Goal: Task Accomplishment & Management: Use online tool/utility

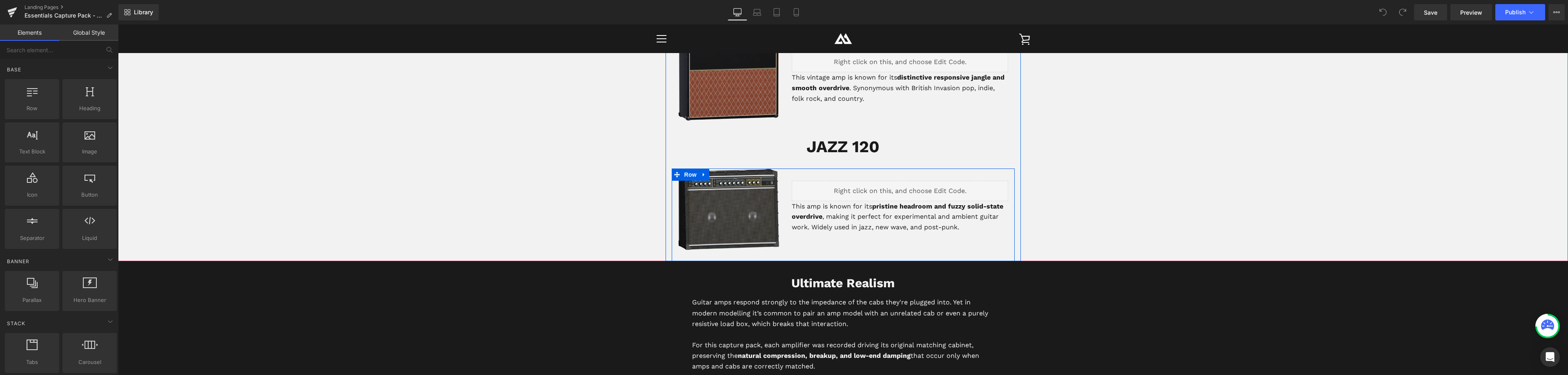
scroll to position [1674, 0]
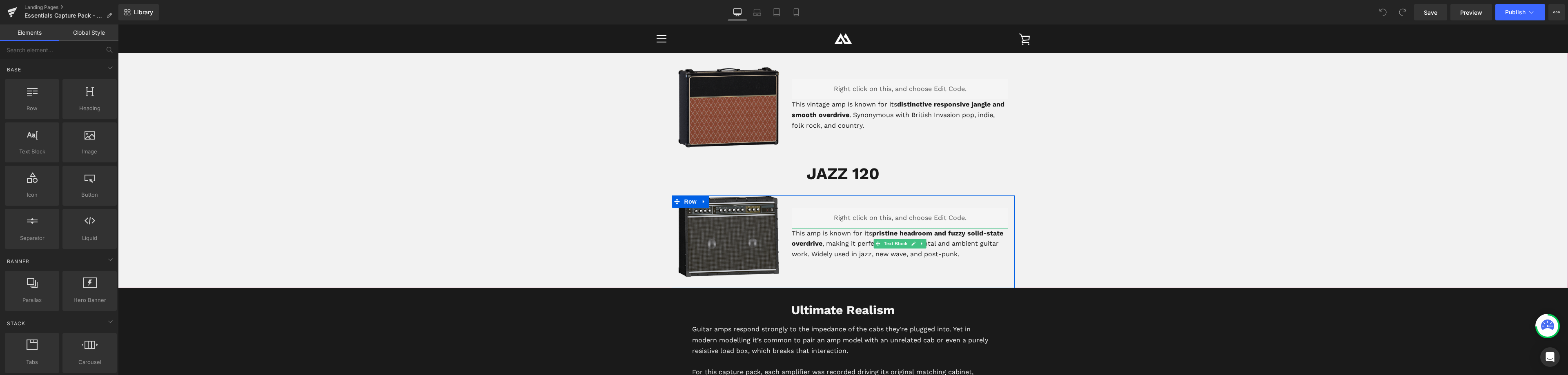
click at [874, 234] on strong "pristine headroom and fuzzy solid-state overdrive" at bounding box center [897, 239] width 211 height 18
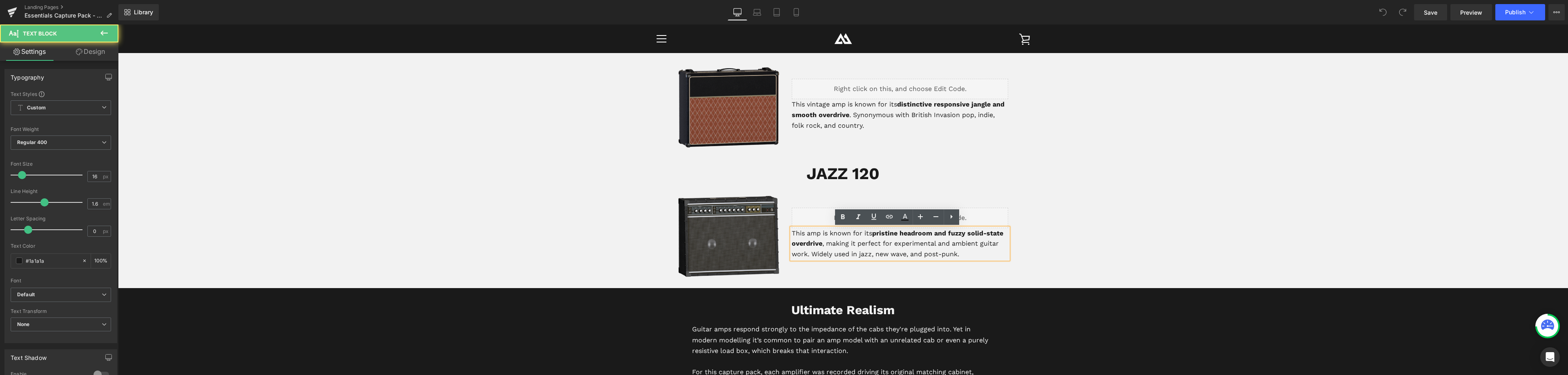
click at [897, 234] on strong "pristine headroom and fuzzy solid-state overdrive" at bounding box center [897, 239] width 211 height 18
drag, startPoint x: 931, startPoint y: 235, endPoint x: 899, endPoint y: 233, distance: 32.1
click at [899, 233] on strong "pristine headroom and fuzzy solid-state overdrive" at bounding box center [897, 239] width 211 height 18
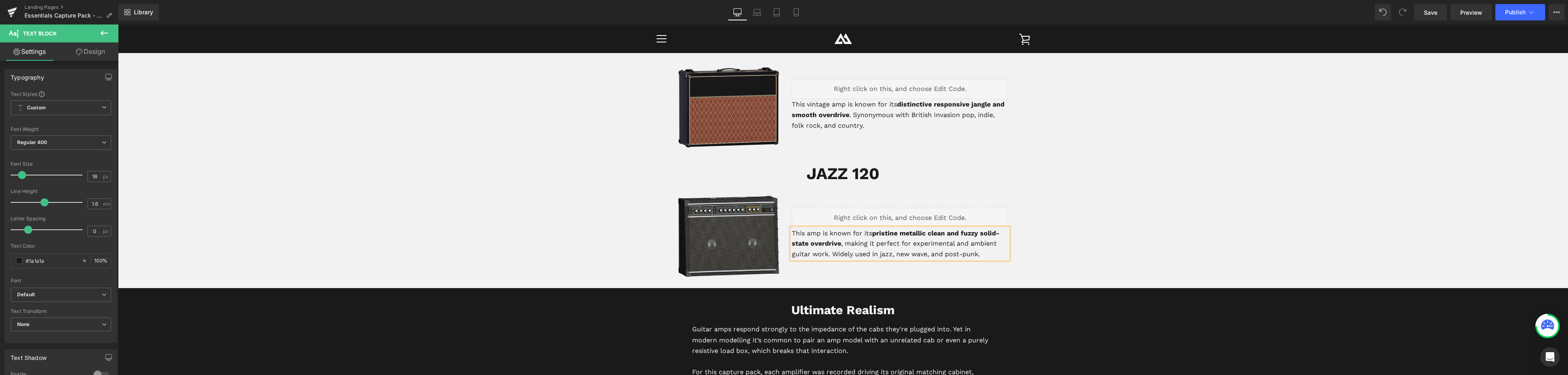
drag, startPoint x: 927, startPoint y: 234, endPoint x: 938, endPoint y: 234, distance: 11.0
click at [926, 234] on strong "pristine metallic clean and fuzzy solid-state overdrive" at bounding box center [895, 239] width 208 height 18
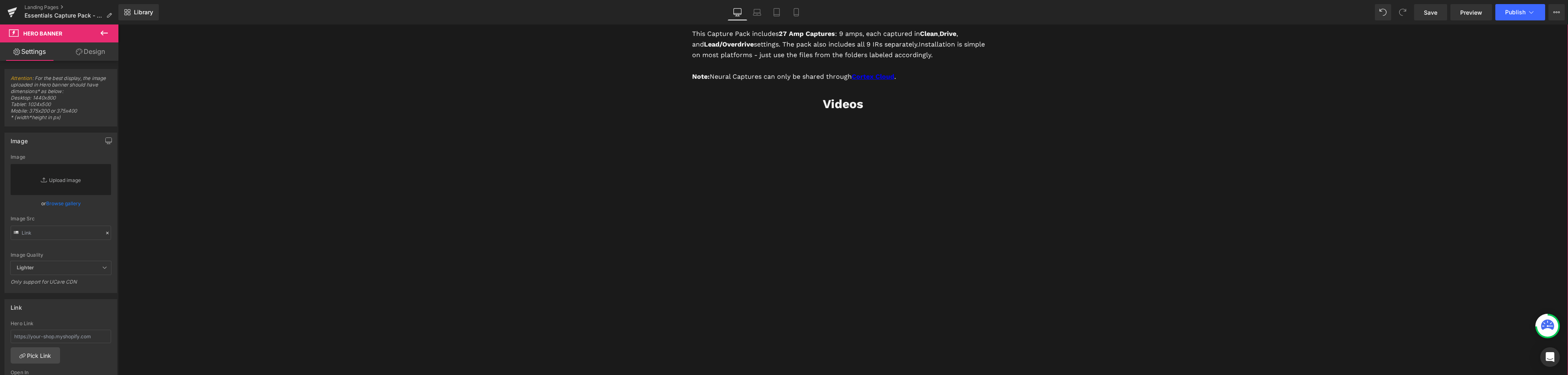
scroll to position [2136, 0]
drag, startPoint x: 1299, startPoint y: 260, endPoint x: 1300, endPoint y: 256, distance: 4.1
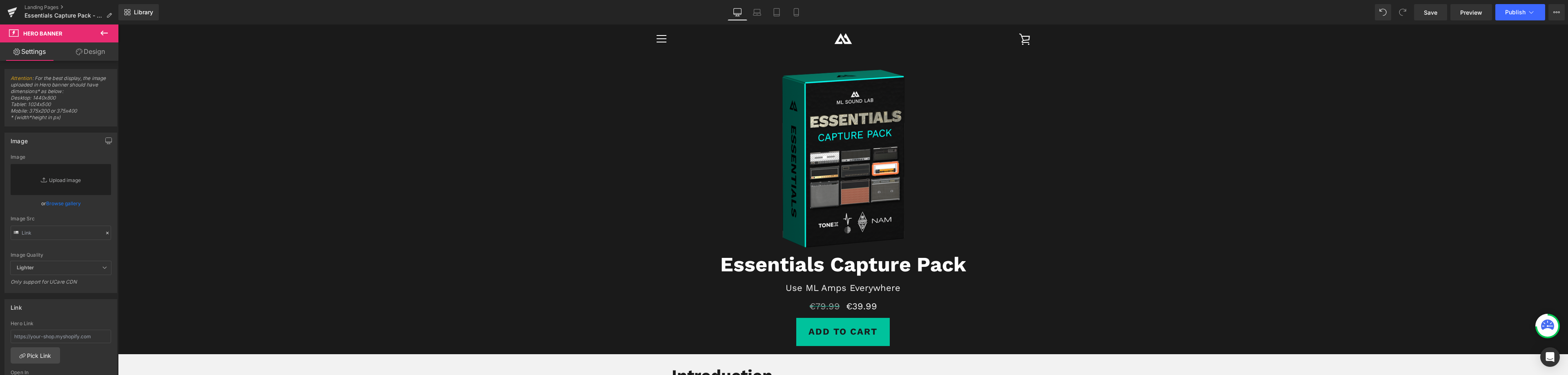
scroll to position [0, 0]
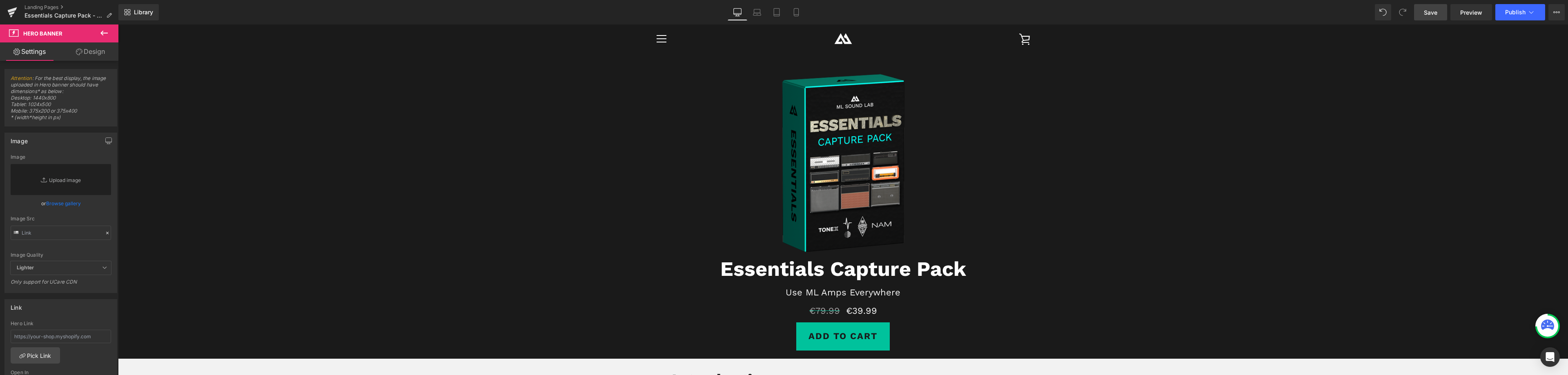
click at [1428, 13] on span "Save" at bounding box center [1430, 12] width 13 height 9
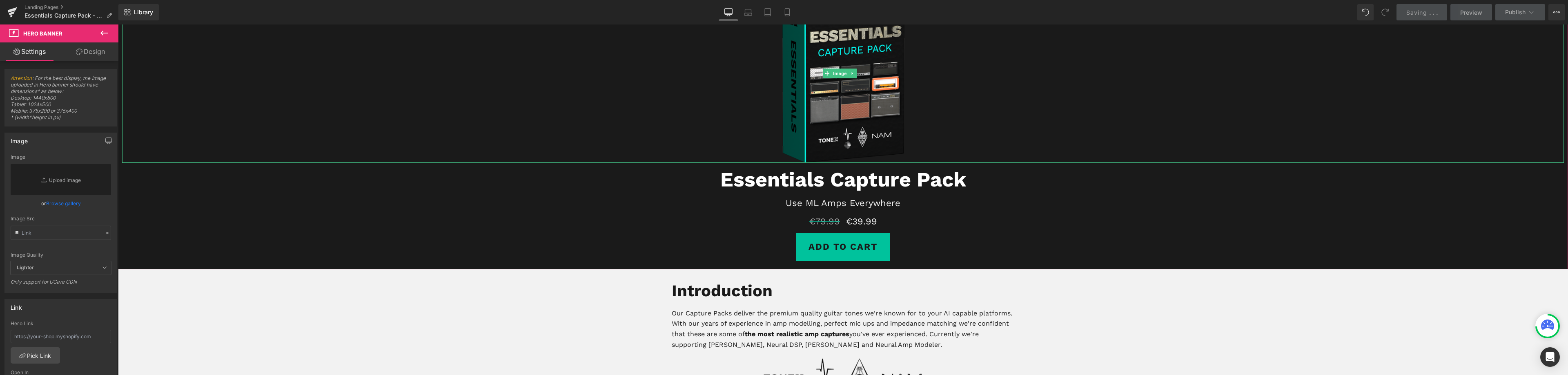
scroll to position [245, 0]
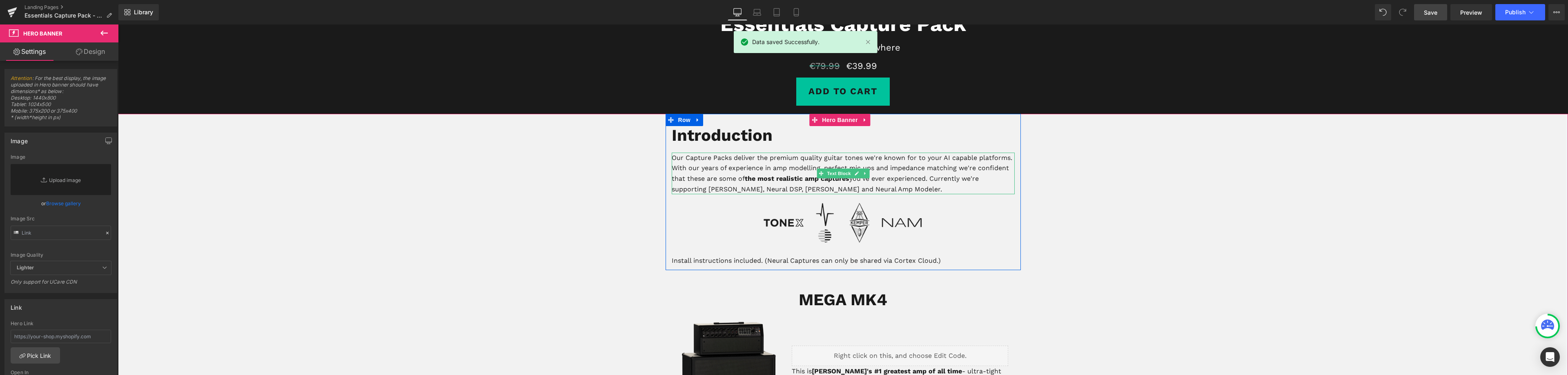
click at [786, 187] on p "Our Capture Packs deliver the premium quality guitar tones we're known for to y…" at bounding box center [844, 173] width 343 height 41
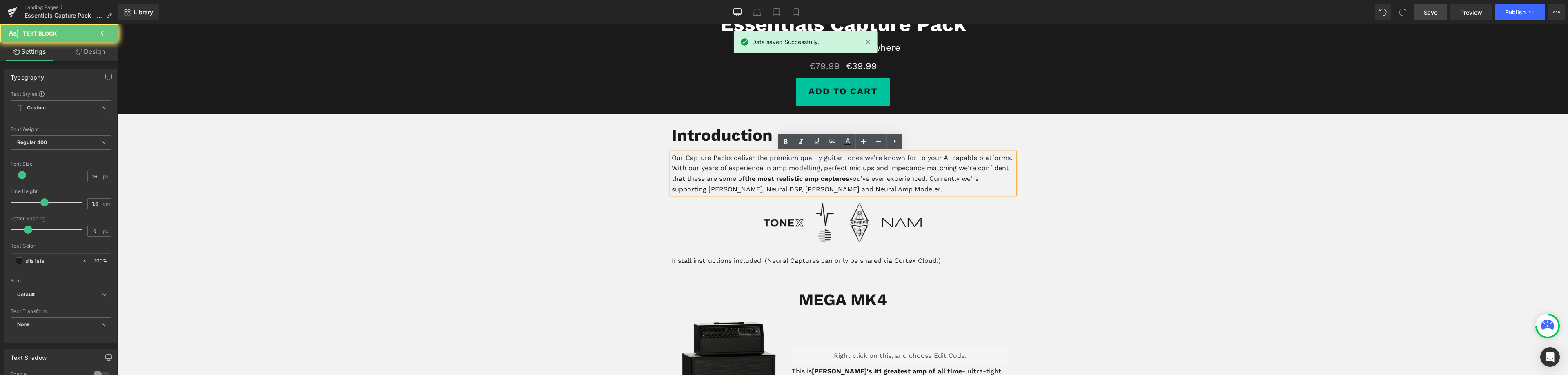
click at [791, 187] on p "Our Capture Packs deliver the premium quality guitar tones we're known for to y…" at bounding box center [844, 173] width 343 height 41
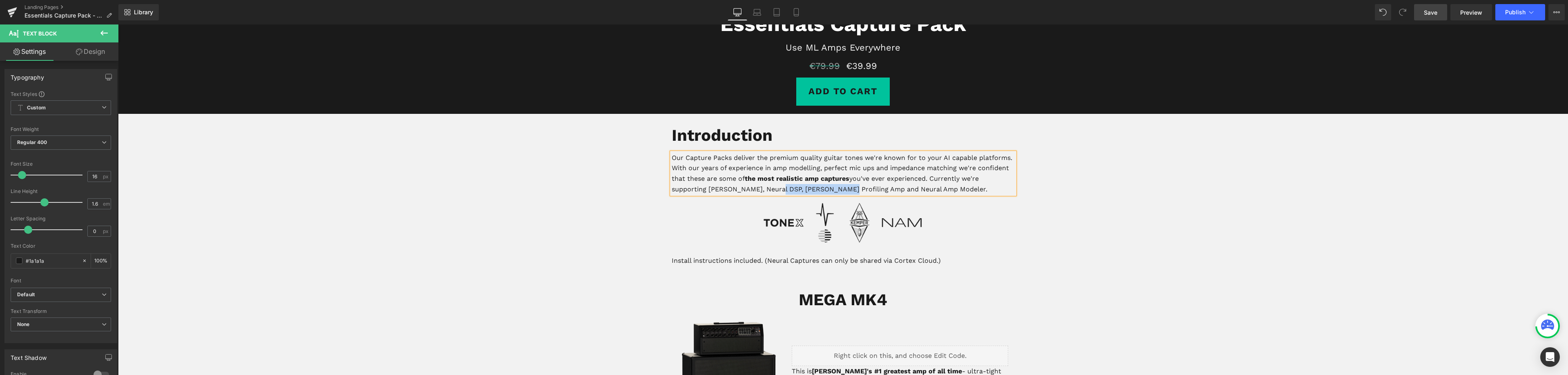
drag, startPoint x: 766, startPoint y: 189, endPoint x: 833, endPoint y: 190, distance: 67.0
click at [833, 190] on p "Our Capture Packs deliver the premium quality guitar tones we're known for to y…" at bounding box center [844, 173] width 343 height 41
copy p "[PERSON_NAME] Profiling Amp"
drag, startPoint x: 724, startPoint y: 189, endPoint x: 705, endPoint y: 189, distance: 19.0
click at [705, 189] on p "Our Capture Packs deliver the premium quality guitar tones we're known for to y…" at bounding box center [844, 173] width 343 height 41
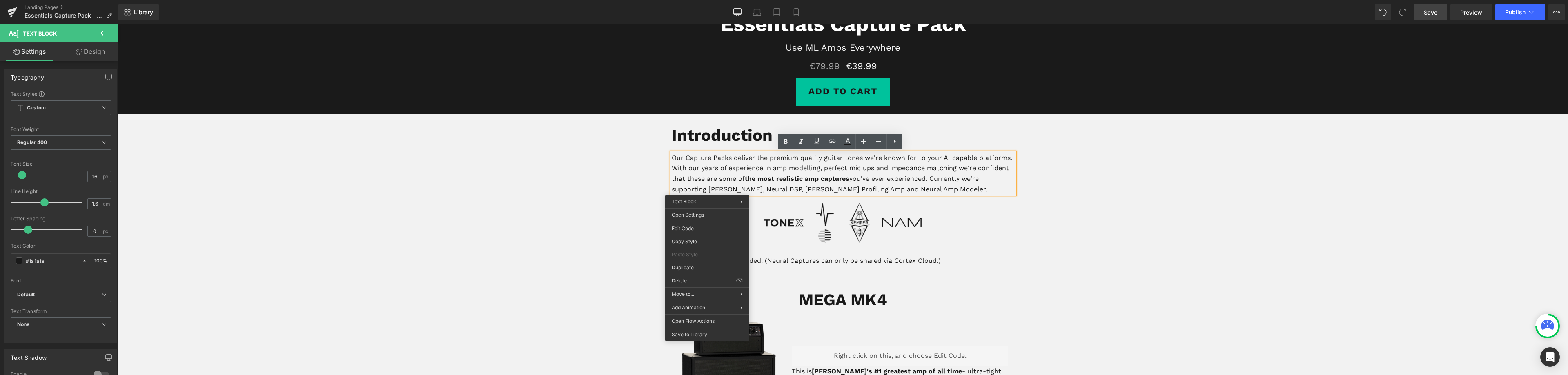
click at [719, 180] on p "Our Capture Packs deliver the premium quality guitar tones we're known for to y…" at bounding box center [844, 173] width 343 height 41
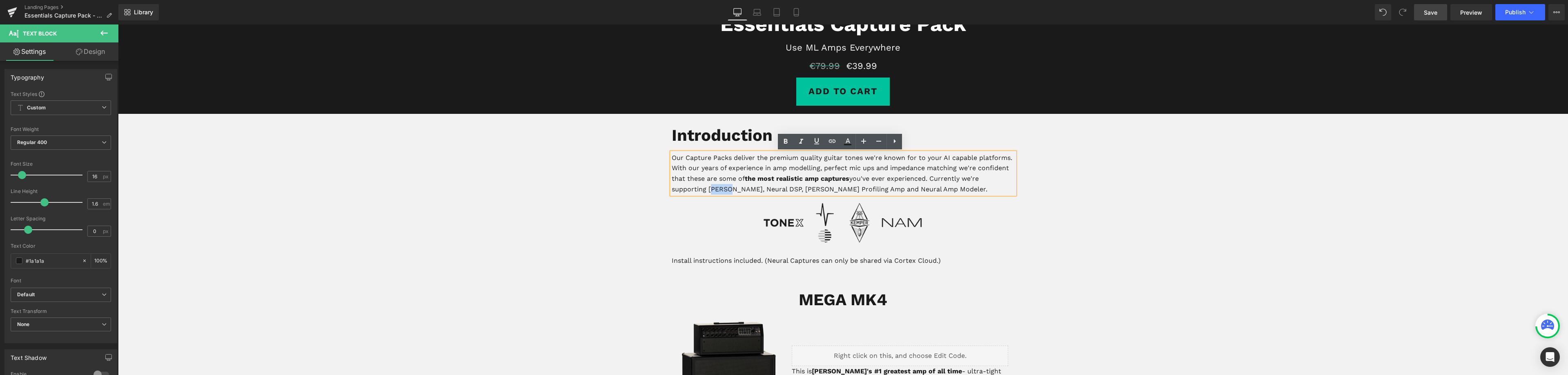
drag, startPoint x: 724, startPoint y: 192, endPoint x: 705, endPoint y: 191, distance: 19.0
click at [705, 191] on p "Our Capture Packs deliver the premium quality guitar tones we're known for to y…" at bounding box center [844, 173] width 343 height 41
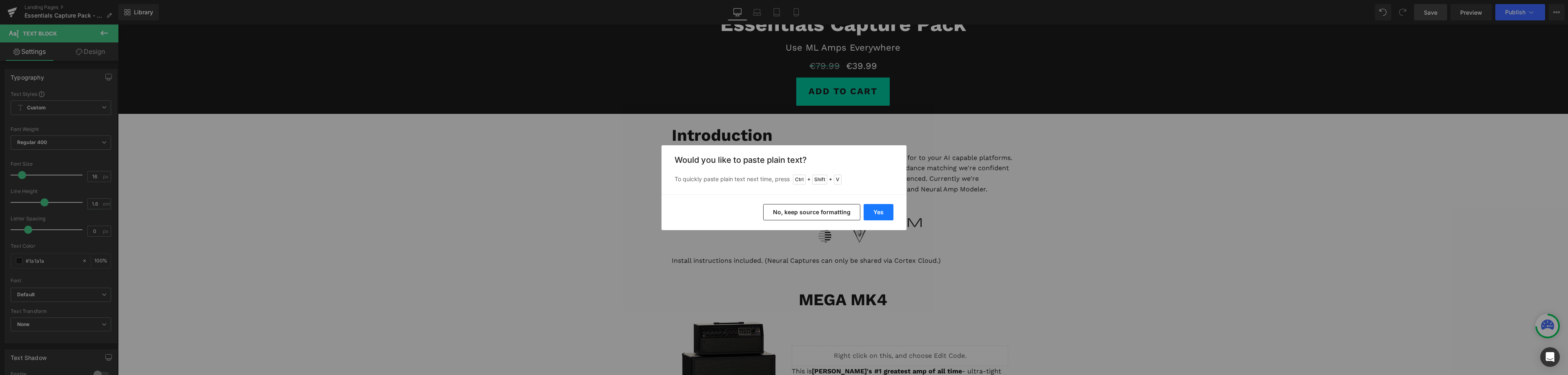
click at [883, 210] on button "Yes" at bounding box center [878, 212] width 30 height 16
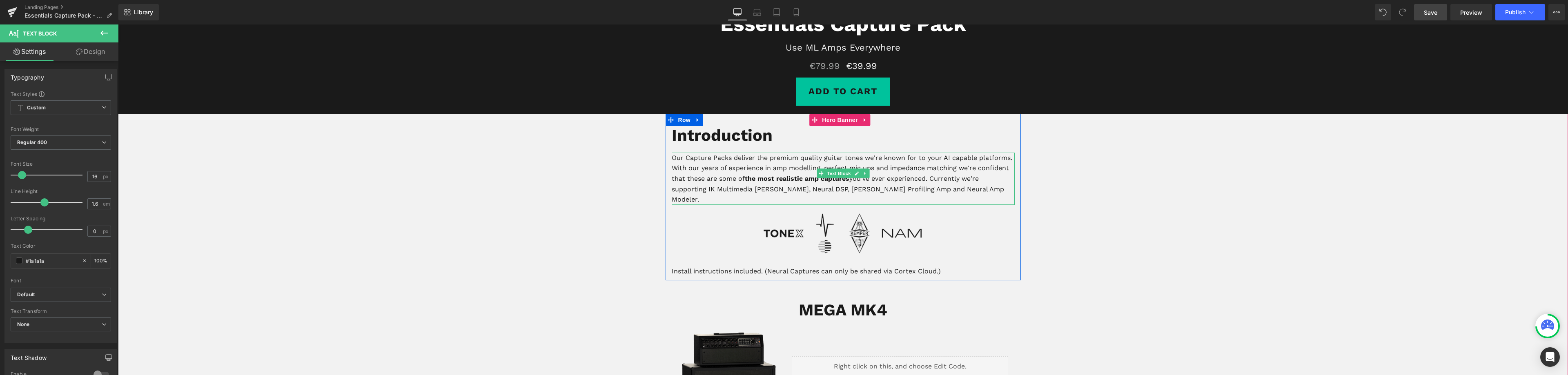
click at [811, 189] on p "Our Capture Packs deliver the premium quality guitar tones we're known for to y…" at bounding box center [844, 179] width 343 height 52
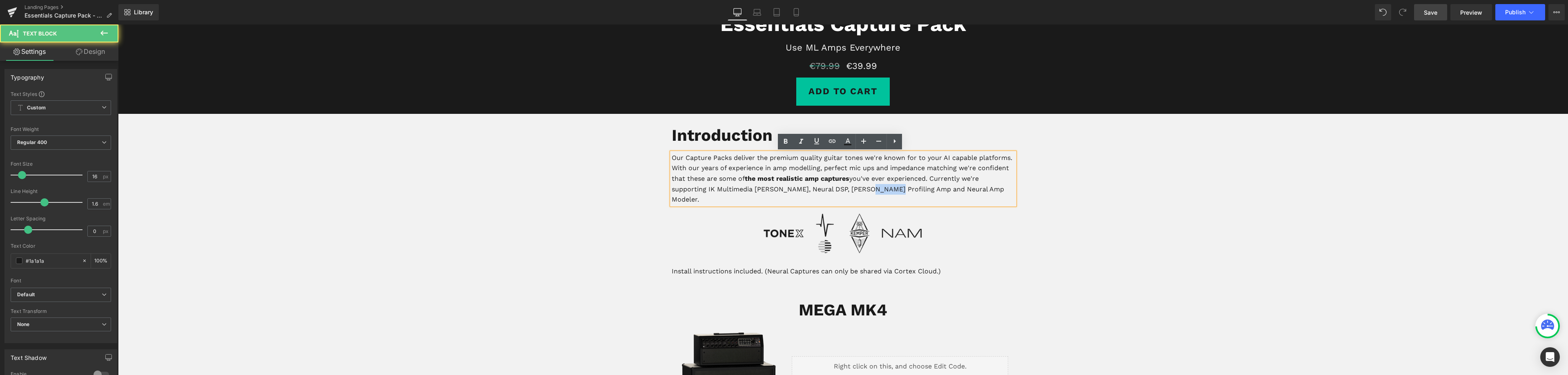
drag, startPoint x: 882, startPoint y: 189, endPoint x: 858, endPoint y: 191, distance: 24.1
click at [858, 191] on p "Our Capture Packs deliver the premium quality guitar tones we're known for to y…" at bounding box center [844, 179] width 343 height 52
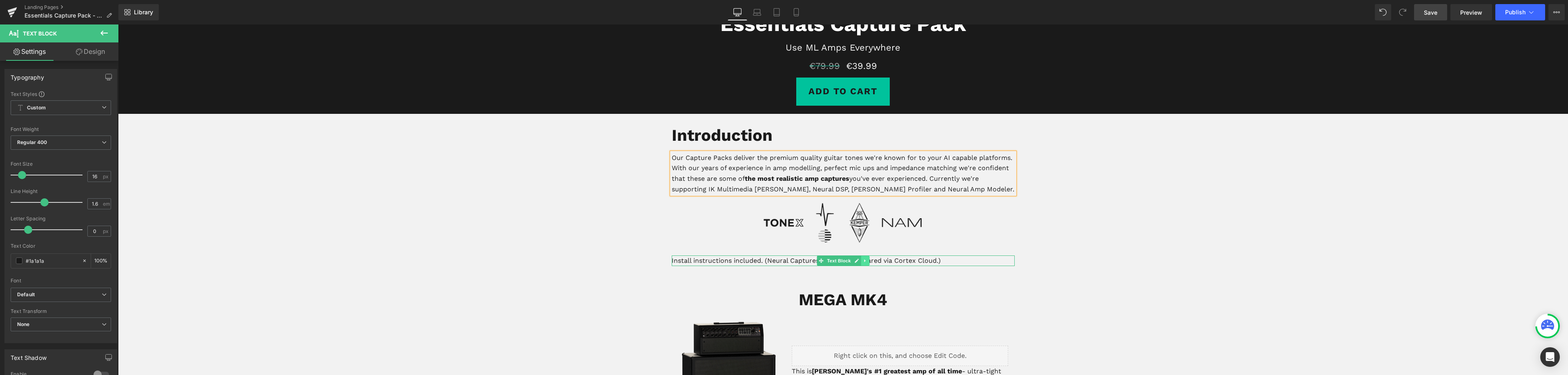
click at [864, 261] on icon at bounding box center [864, 261] width 1 height 3
click at [867, 261] on icon at bounding box center [869, 261] width 4 height 5
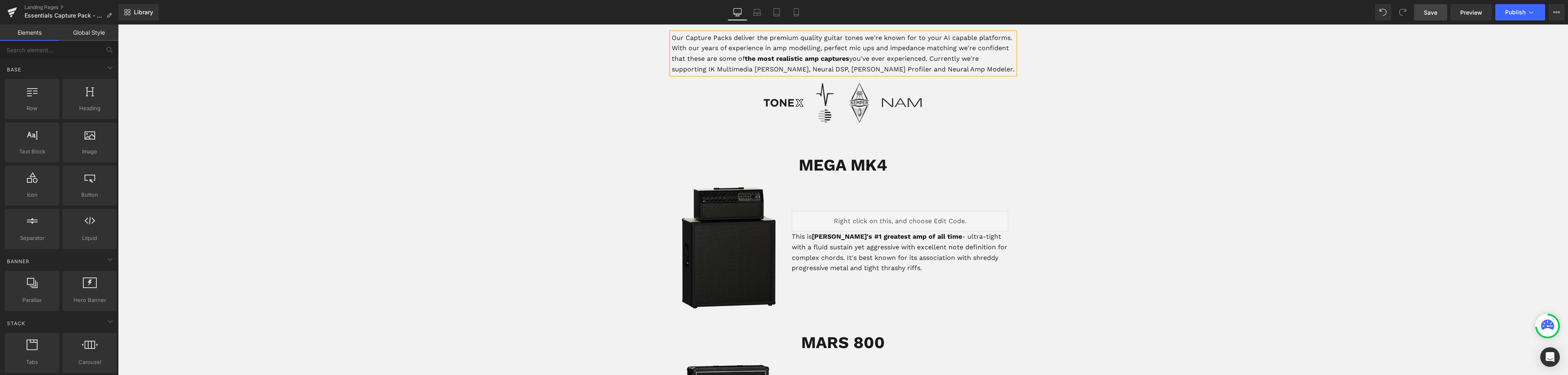
scroll to position [368, 0]
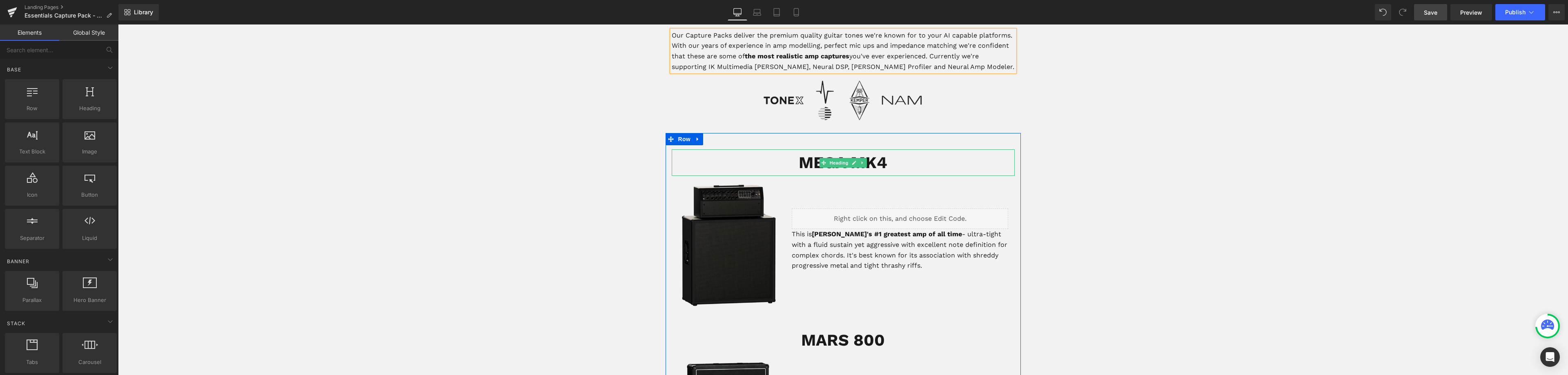
click at [830, 161] on span "Heading" at bounding box center [839, 163] width 22 height 10
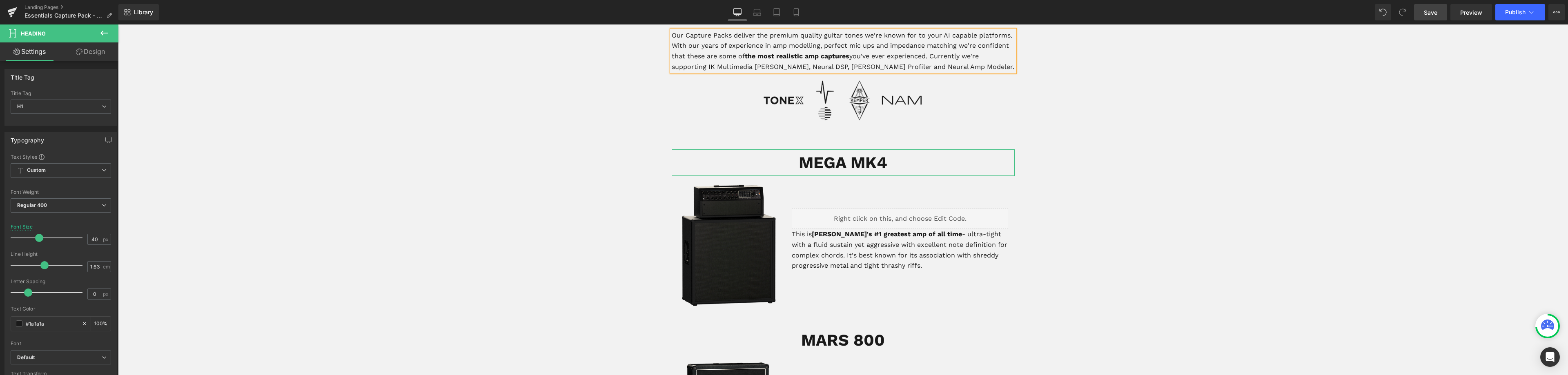
click at [93, 54] on link "Design" at bounding box center [90, 52] width 59 height 18
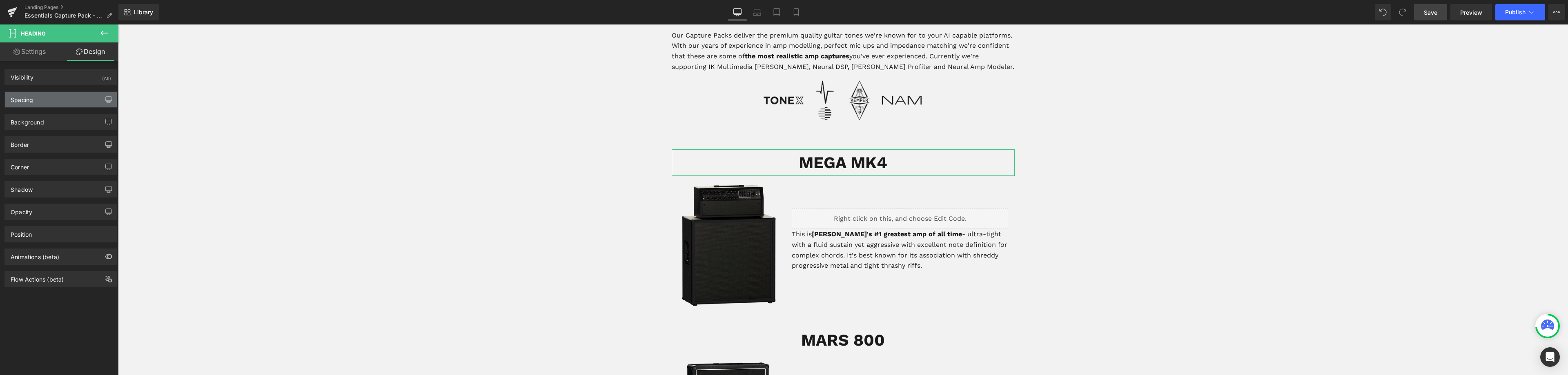
click at [29, 100] on div "Spacing" at bounding box center [21, 97] width 23 height 12
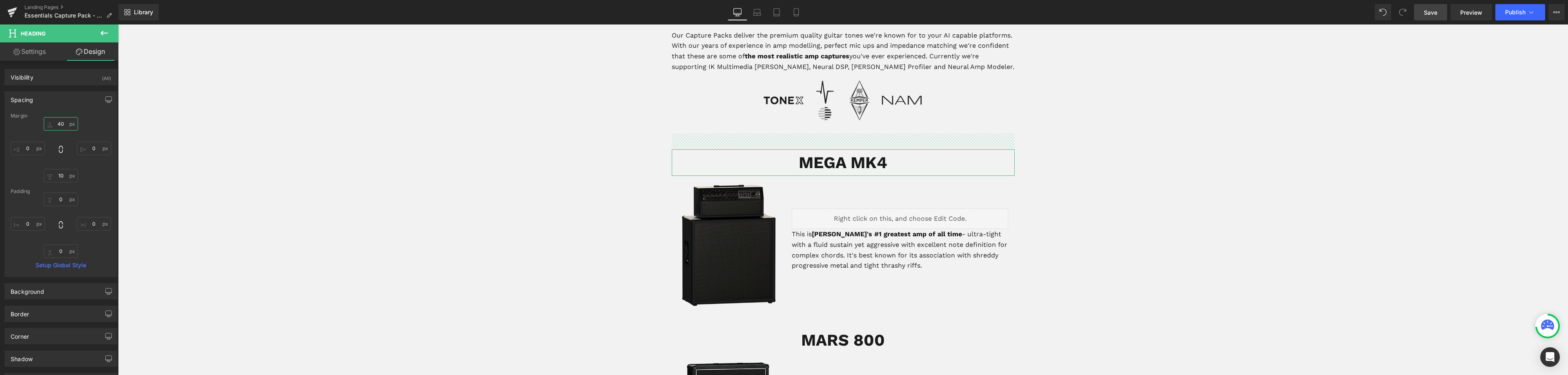
click at [56, 124] on input "40" at bounding box center [61, 124] width 34 height 13
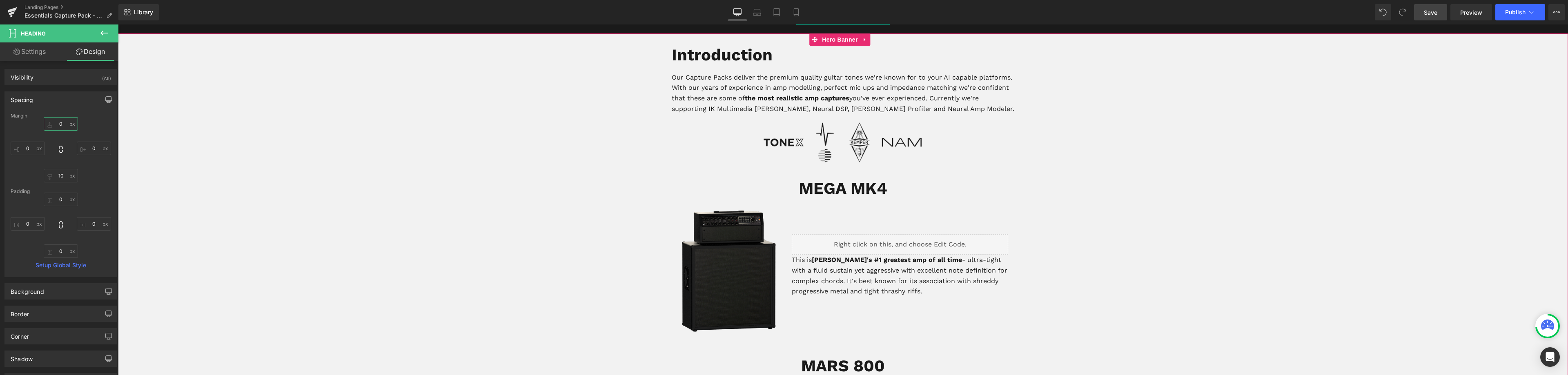
scroll to position [327, 0]
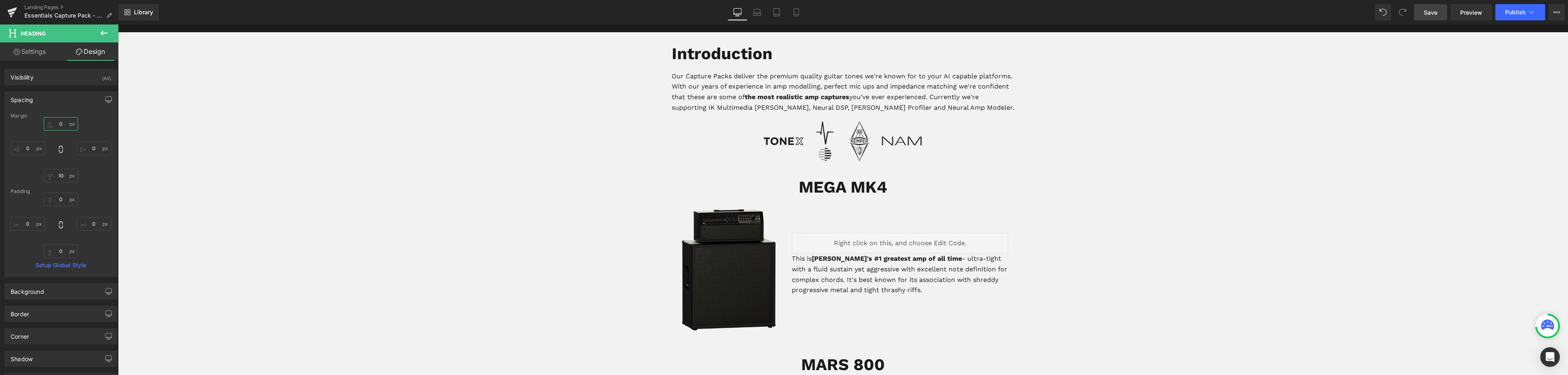
type input "0"
click at [1432, 15] on span "Save" at bounding box center [1430, 12] width 13 height 9
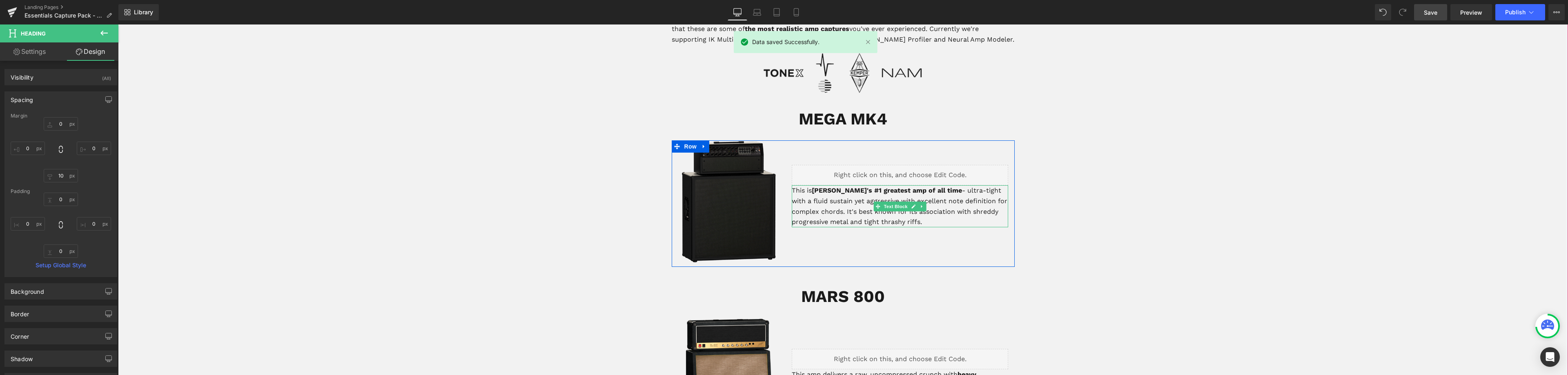
scroll to position [408, 0]
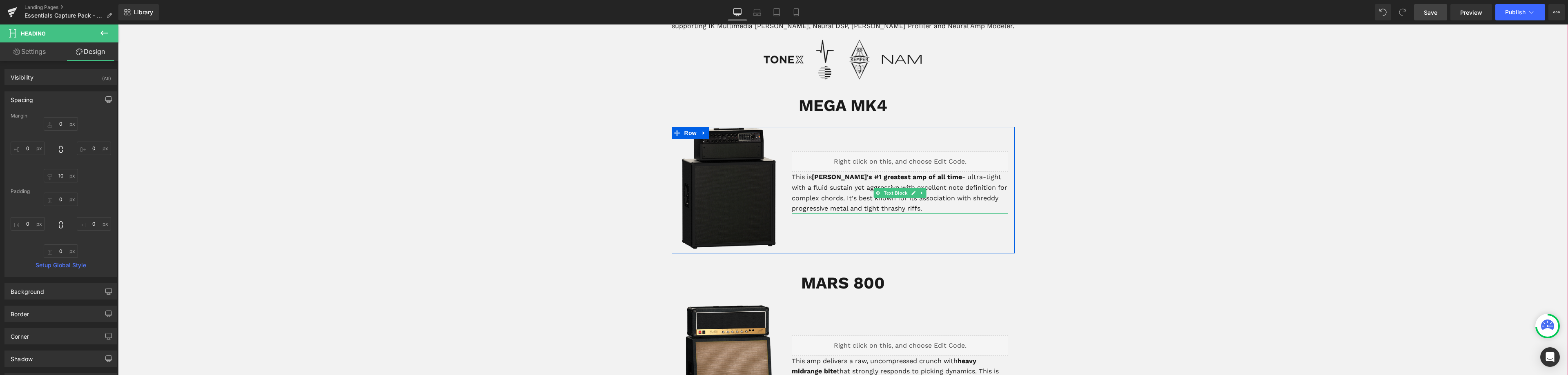
click at [843, 192] on p "This is [PERSON_NAME]'s #1 greatest amp of all time - ultra-tight with a fluid …" at bounding box center [900, 192] width 217 height 41
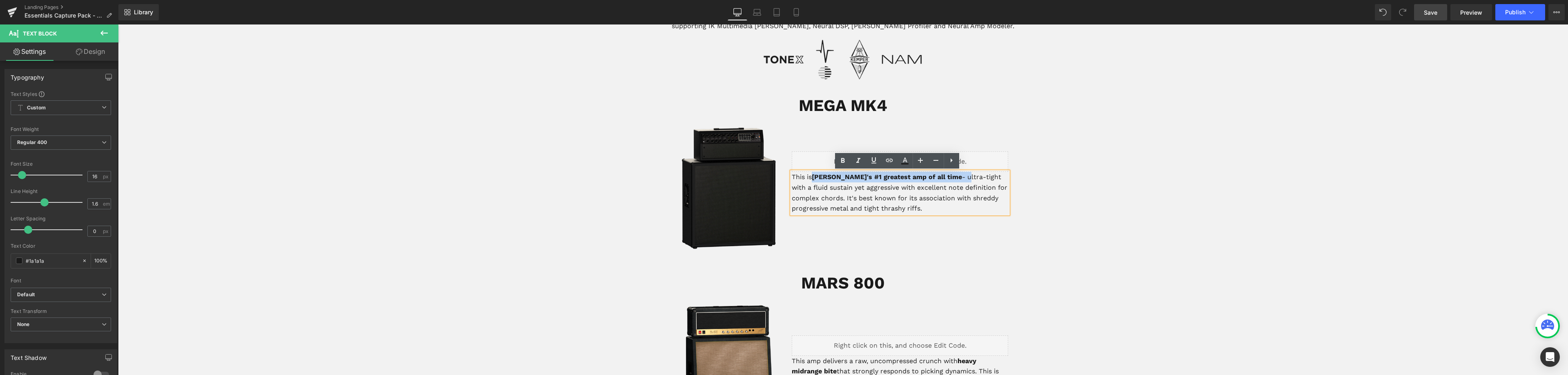
drag, startPoint x: 934, startPoint y: 177, endPoint x: 813, endPoint y: 178, distance: 121.0
click at [813, 178] on p "This is [PERSON_NAME]'s #1 greatest amp of all time - ultra-tight with a fluid …" at bounding box center [900, 192] width 217 height 41
click at [956, 176] on p "This is [PERSON_NAME]'s #1 greatest amp of all time - ultra-tight with a fluid …" at bounding box center [900, 192] width 217 height 41
drag, startPoint x: 936, startPoint y: 178, endPoint x: 789, endPoint y: 177, distance: 147.0
click at [792, 178] on p "This is [PERSON_NAME]'s #1 greatest amp of all time - ultra-tight with a fluid …" at bounding box center [900, 192] width 217 height 41
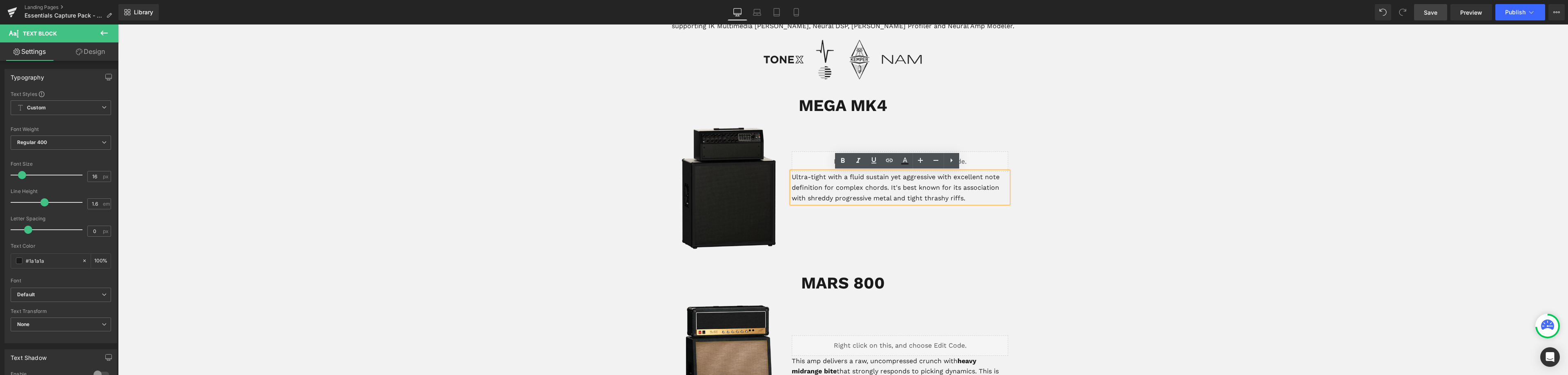
click at [814, 177] on p "Ultra-tight with a fluid sustain yet aggressive with excellent note definition …" at bounding box center [900, 188] width 217 height 32
drag, startPoint x: 885, startPoint y: 178, endPoint x: 789, endPoint y: 175, distance: 96.0
click at [792, 175] on p "Ultra-tight with a fluid sustain yet aggressive with excellent note definition …" at bounding box center [900, 188] width 217 height 32
click at [845, 178] on strong "Ultra-tight with a fluid sustain" at bounding box center [842, 177] width 100 height 8
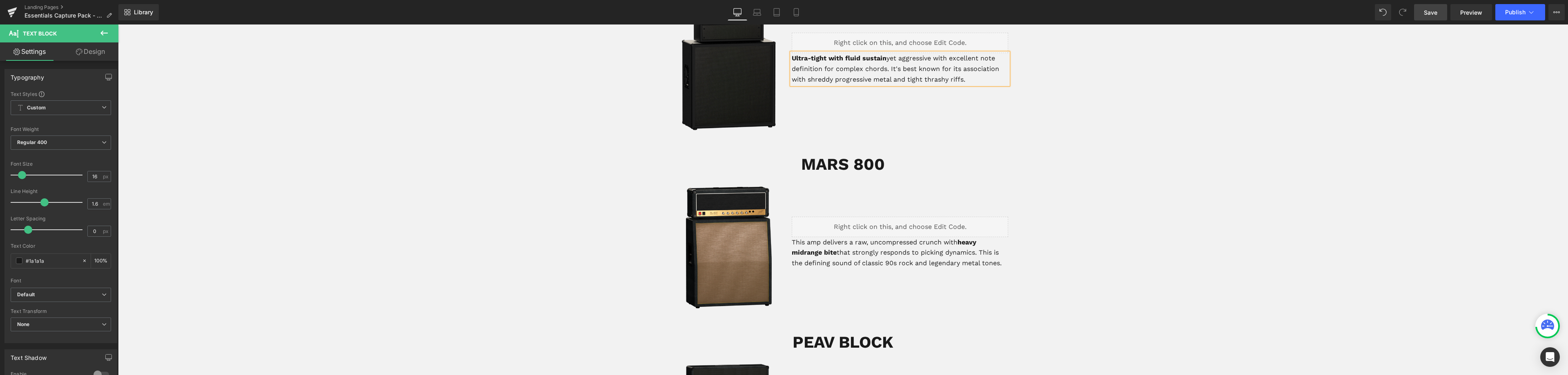
scroll to position [531, 0]
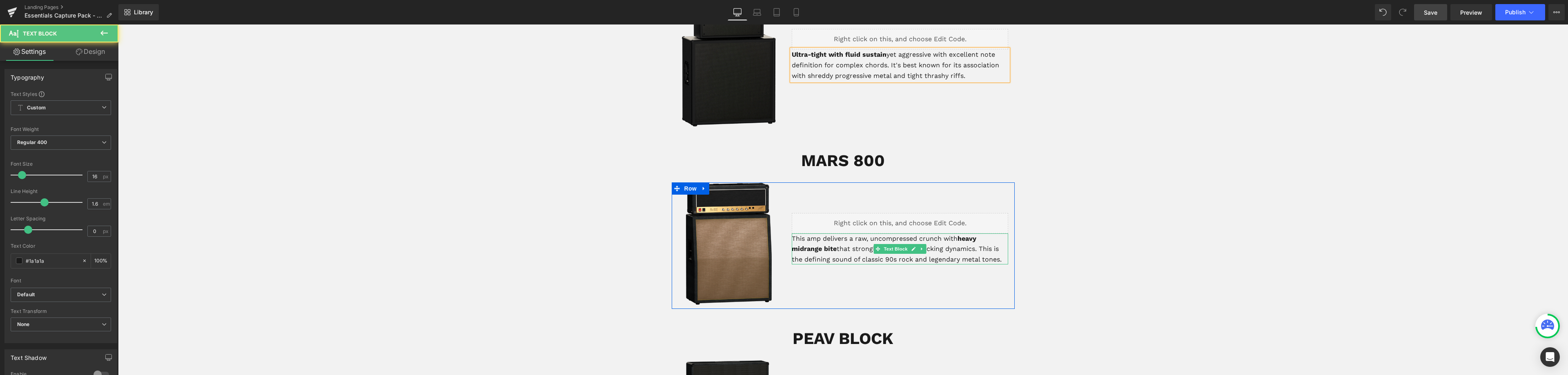
click at [855, 240] on p "This amp delivers a raw, uncompressed crunch with heavy midrange bite that stro…" at bounding box center [900, 250] width 217 height 32
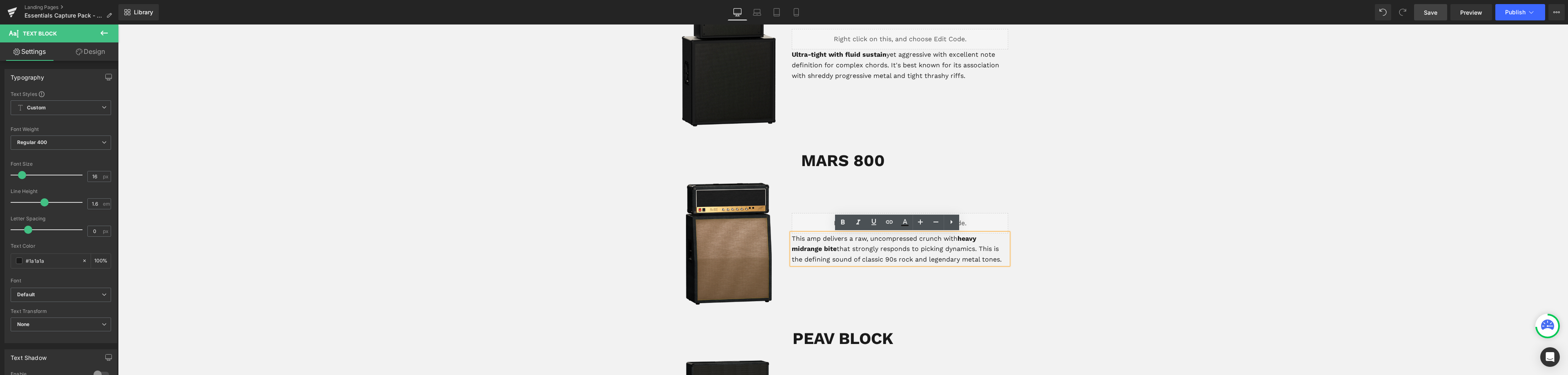
drag, startPoint x: 855, startPoint y: 239, endPoint x: 787, endPoint y: 240, distance: 68.0
click at [792, 240] on div "This amp delivers a raw, uncompressed crunch with heavy midrange bite that stro…" at bounding box center [900, 250] width 217 height 32
click at [801, 237] on p "This amp delivers a raw, uncompressed crunch with heavy midrange bite that stro…" at bounding box center [900, 250] width 217 height 32
drag, startPoint x: 856, startPoint y: 240, endPoint x: 789, endPoint y: 236, distance: 67.1
click at [792, 239] on p "This amp delivers a raw, uncompressed crunch with heavy midrange bite that stro…" at bounding box center [900, 250] width 217 height 32
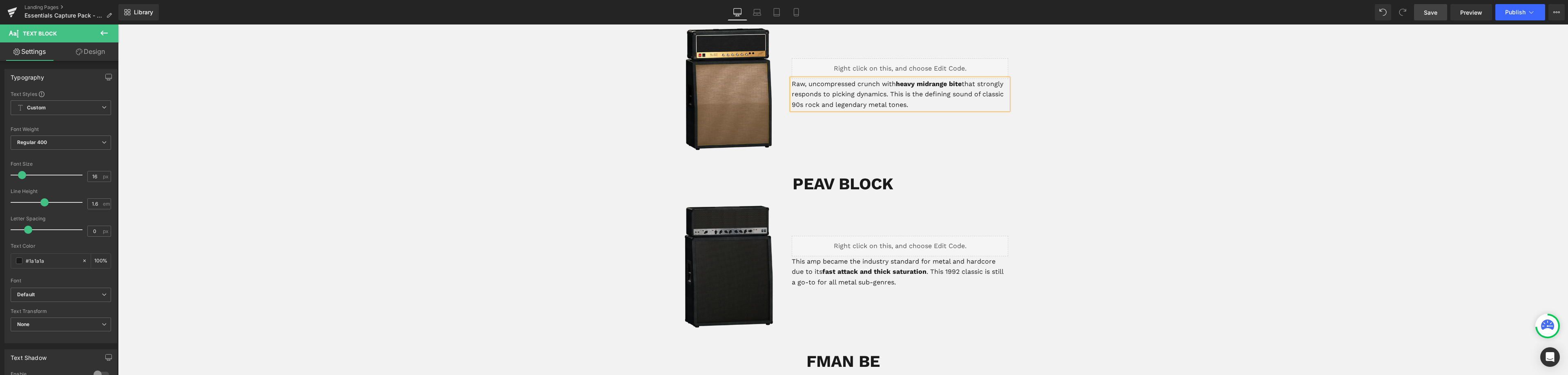
scroll to position [694, 0]
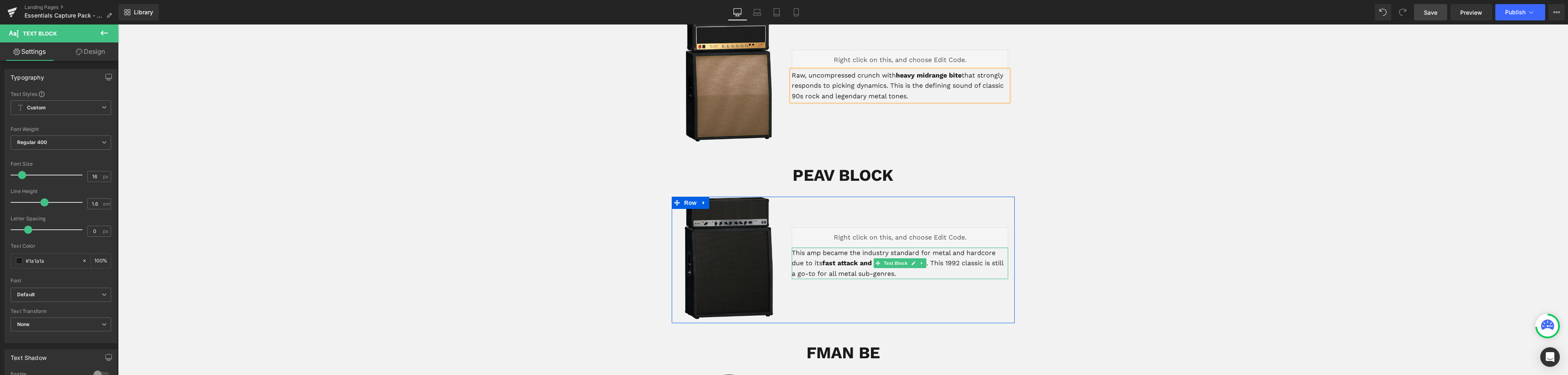
click at [872, 251] on p "This amp became the industry standard for metal and hardcore due to its fast at…" at bounding box center [900, 264] width 217 height 32
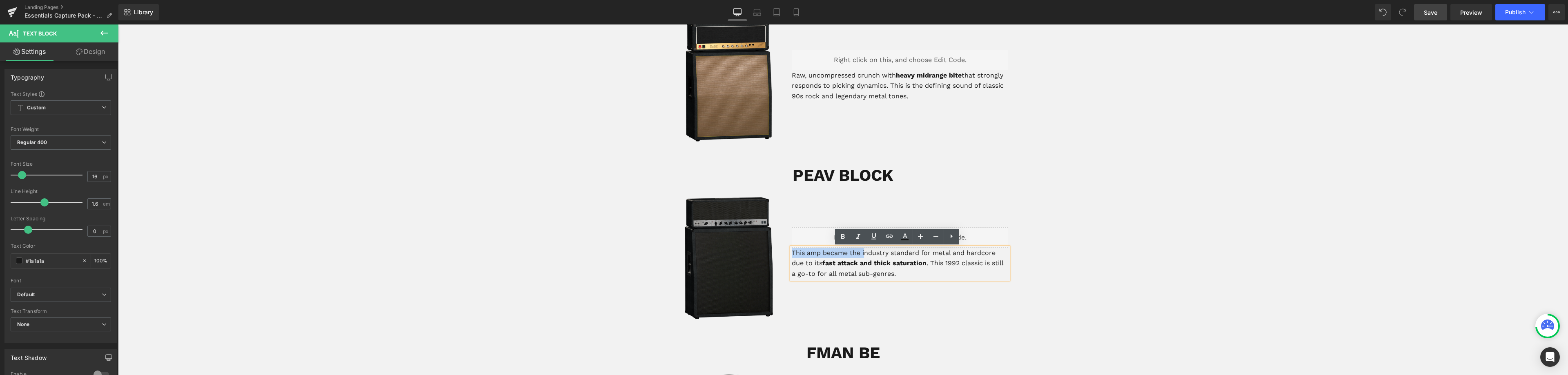
drag, startPoint x: 864, startPoint y: 254, endPoint x: 791, endPoint y: 251, distance: 73.1
click at [792, 251] on p "This amp became the industry standard for metal and hardcore due to its fast at…" at bounding box center [900, 264] width 217 height 32
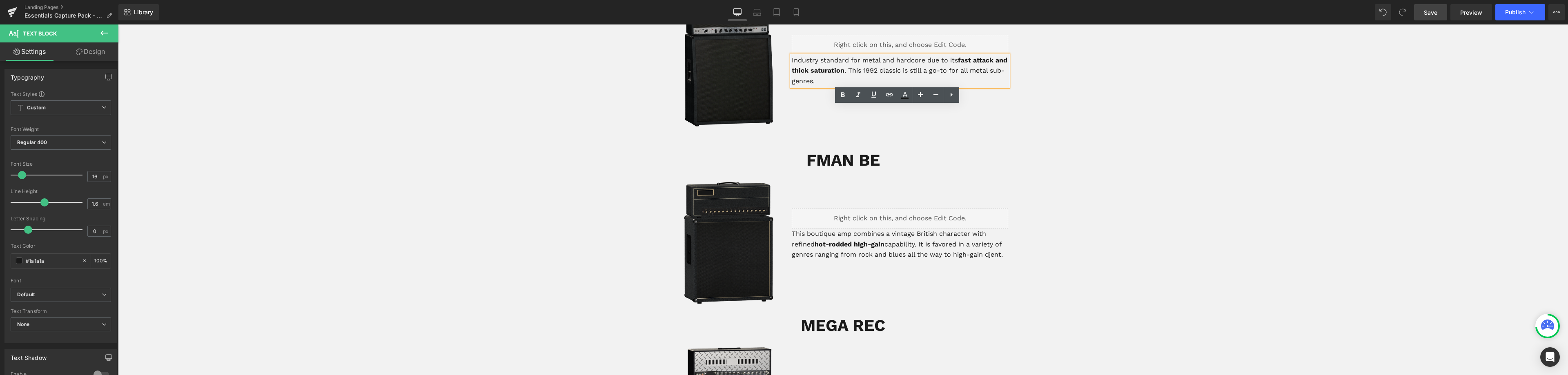
scroll to position [899, 0]
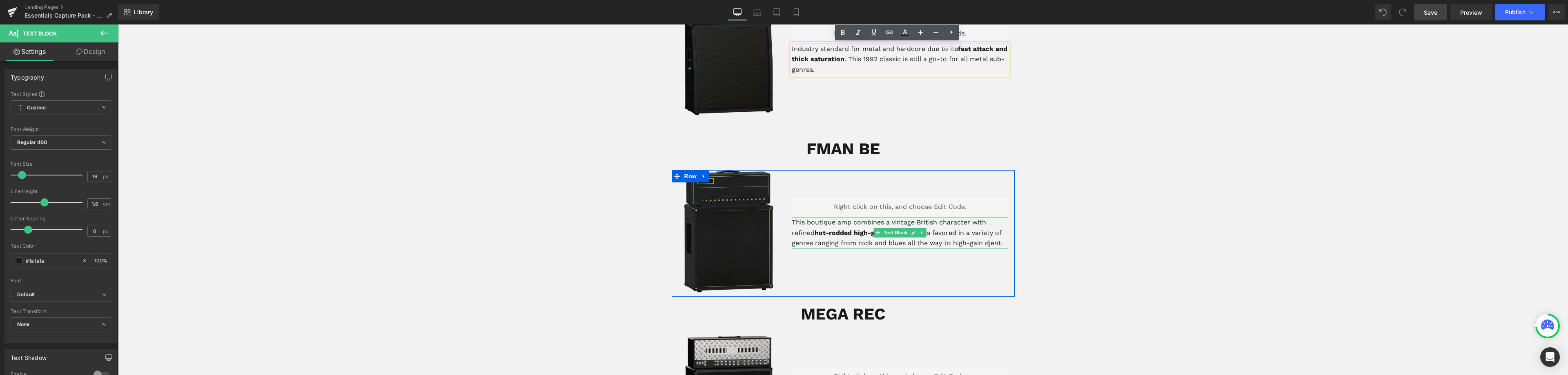
click at [810, 224] on p "This boutique amp combines a vintage British character with refined hot-rodded …" at bounding box center [900, 233] width 217 height 32
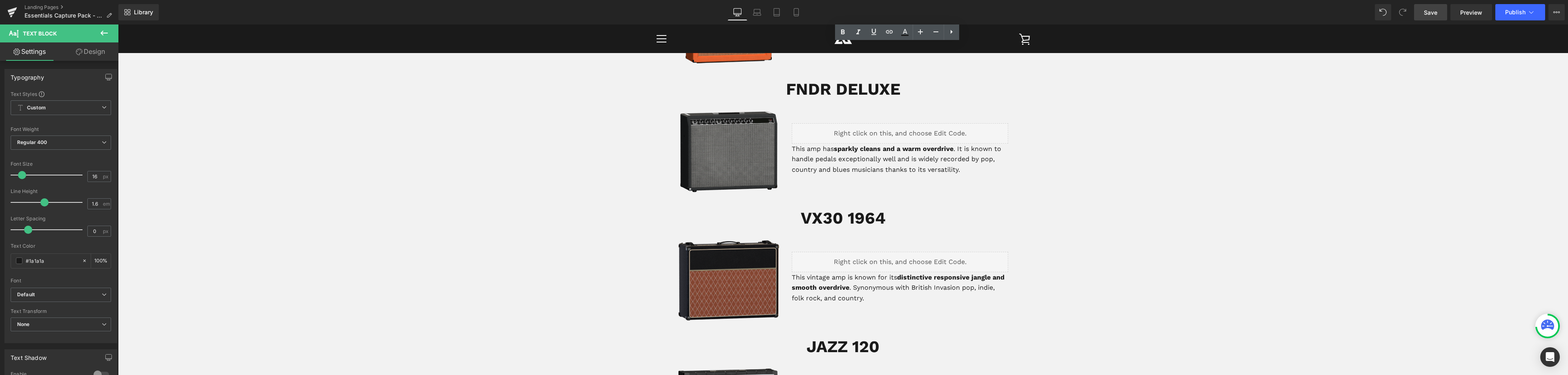
scroll to position [1470, 0]
drag, startPoint x: 837, startPoint y: 150, endPoint x: 795, endPoint y: 152, distance: 42.0
click at [795, 152] on p "This amp has sparkly cleans and a warm overdrive . It is known to handle pedals…" at bounding box center [900, 160] width 217 height 32
click at [819, 165] on p "This amp has sparkly cleans and a warm overdrive . It is known to handle pedals…" at bounding box center [900, 160] width 217 height 32
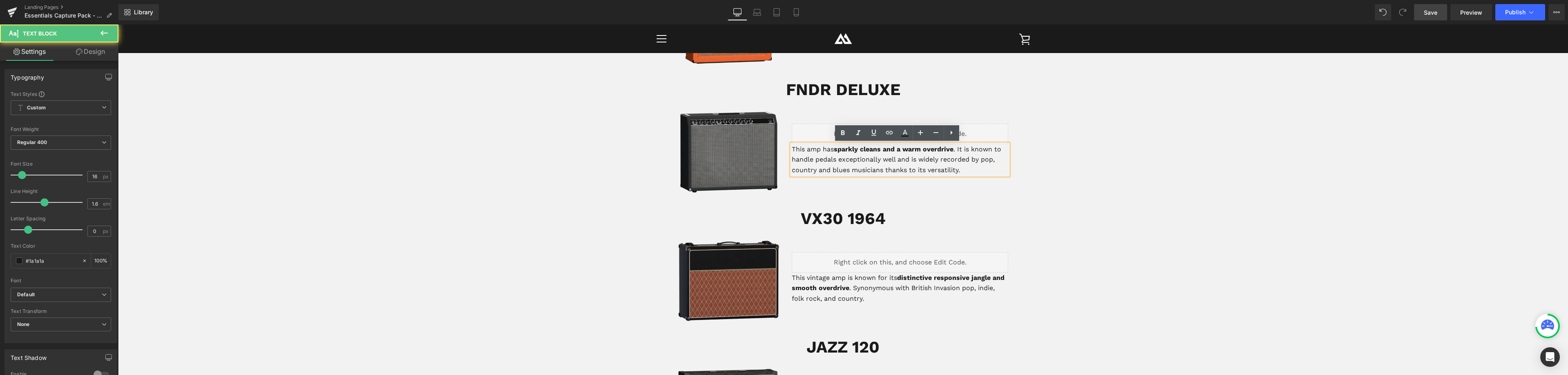
click at [838, 151] on strong "sparkly cleans and a warm overdrive" at bounding box center [894, 149] width 120 height 8
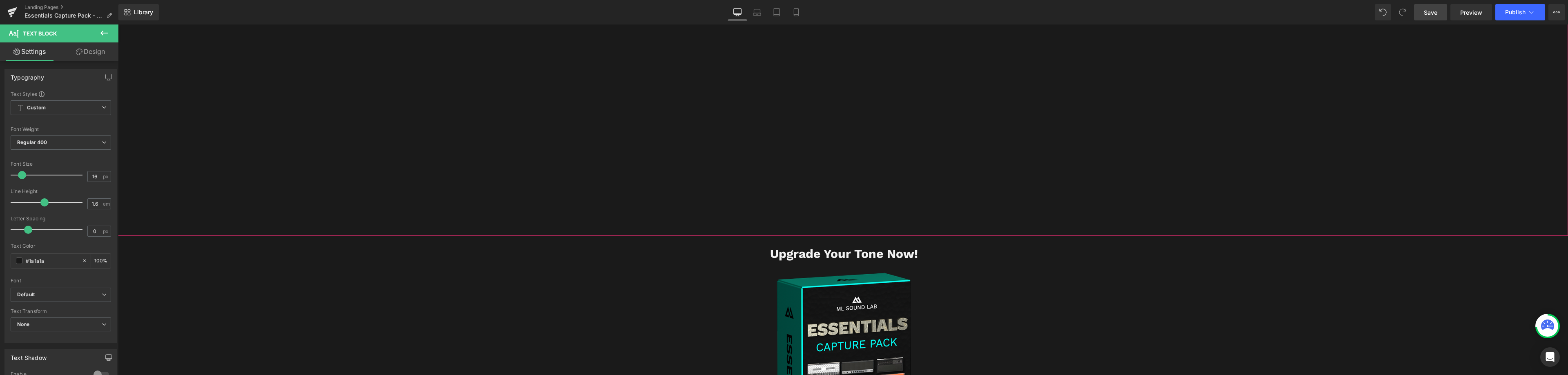
scroll to position [2532, 0]
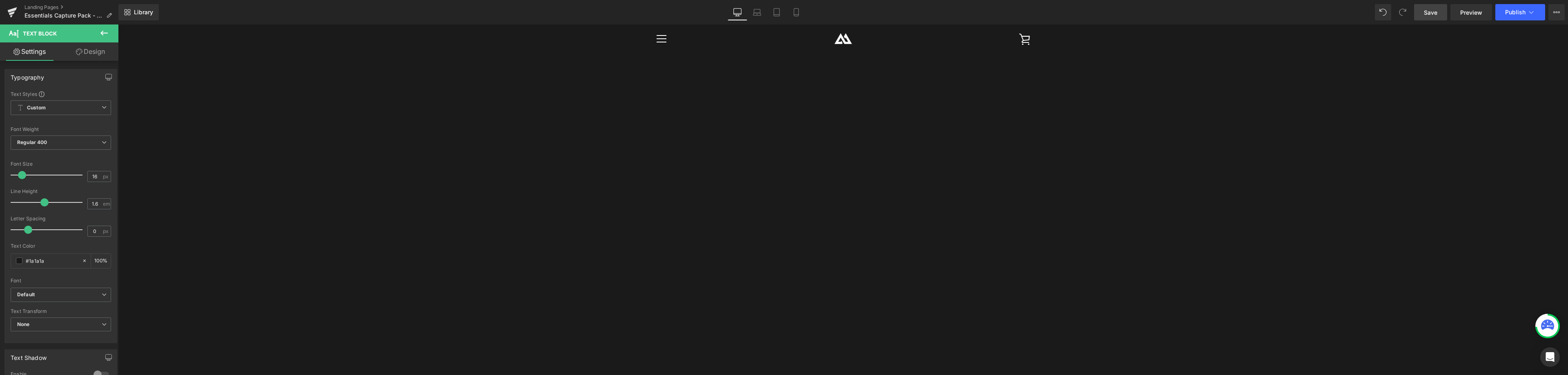
drag, startPoint x: 1310, startPoint y: 245, endPoint x: 1311, endPoint y: 241, distance: 4.1
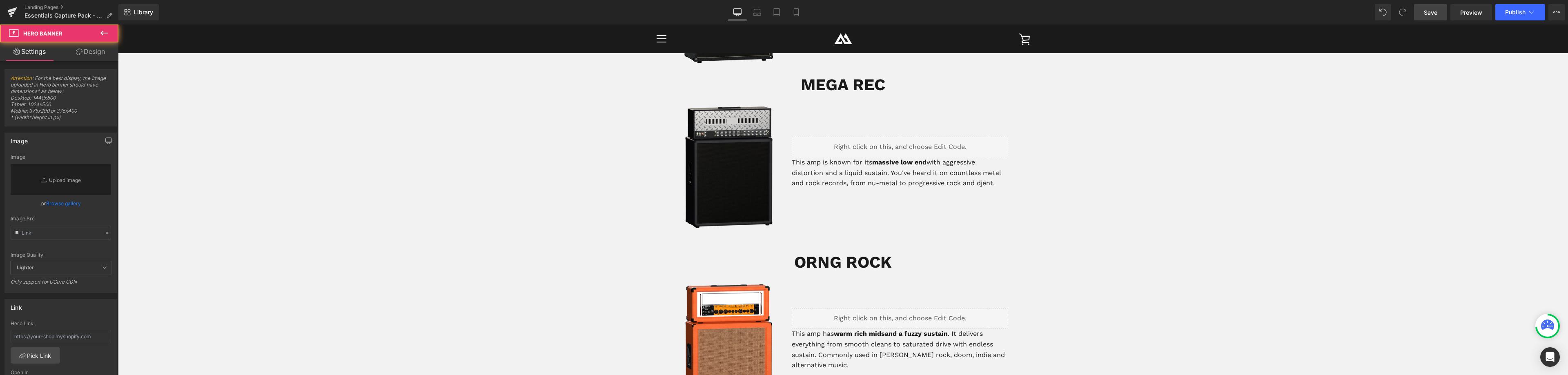
scroll to position [0, 0]
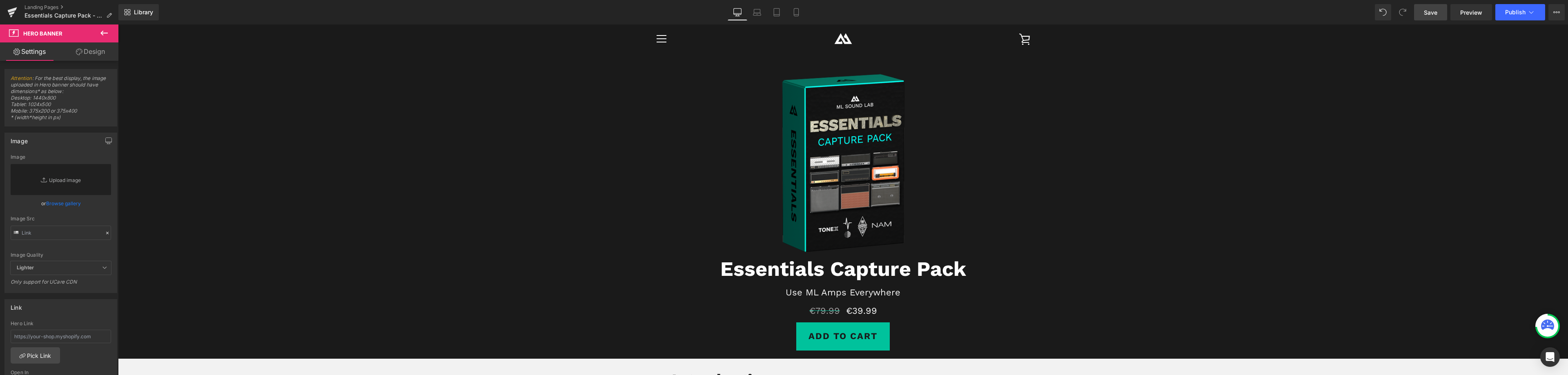
click at [1429, 12] on span "Save" at bounding box center [1430, 12] width 13 height 9
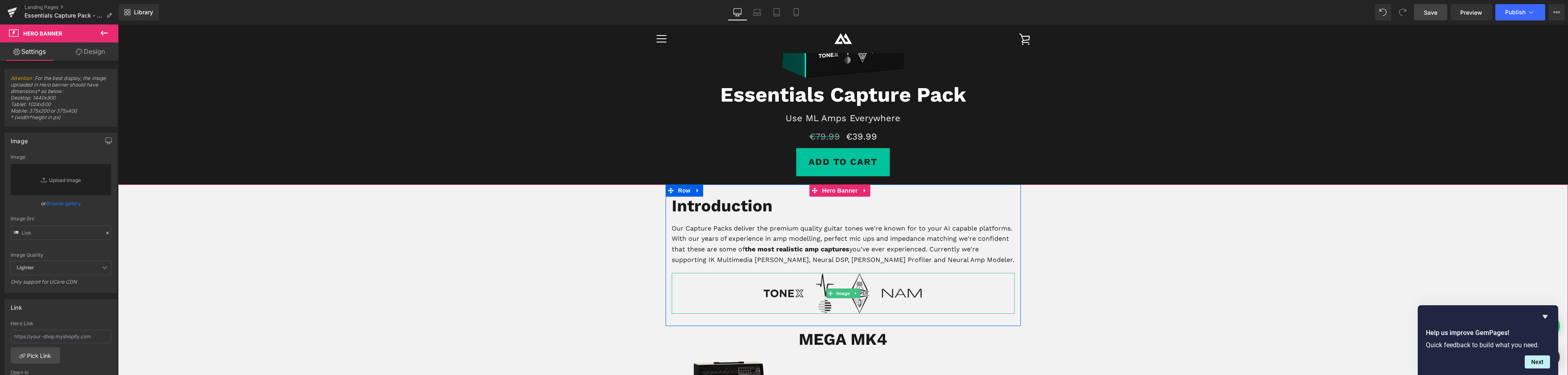
scroll to position [163, 0]
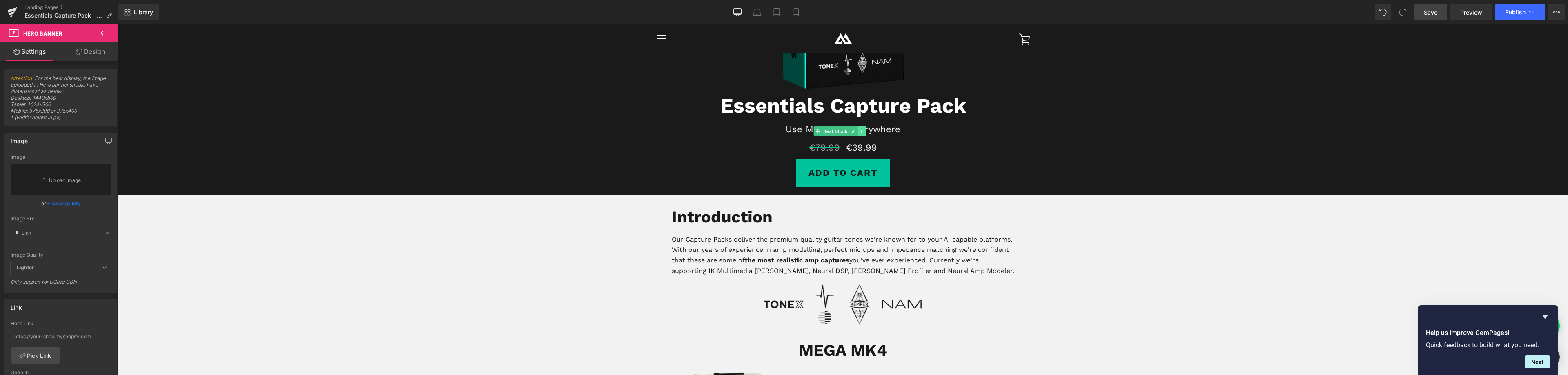
click at [864, 131] on icon at bounding box center [861, 131] width 4 height 5
click at [859, 132] on icon at bounding box center [857, 131] width 4 height 4
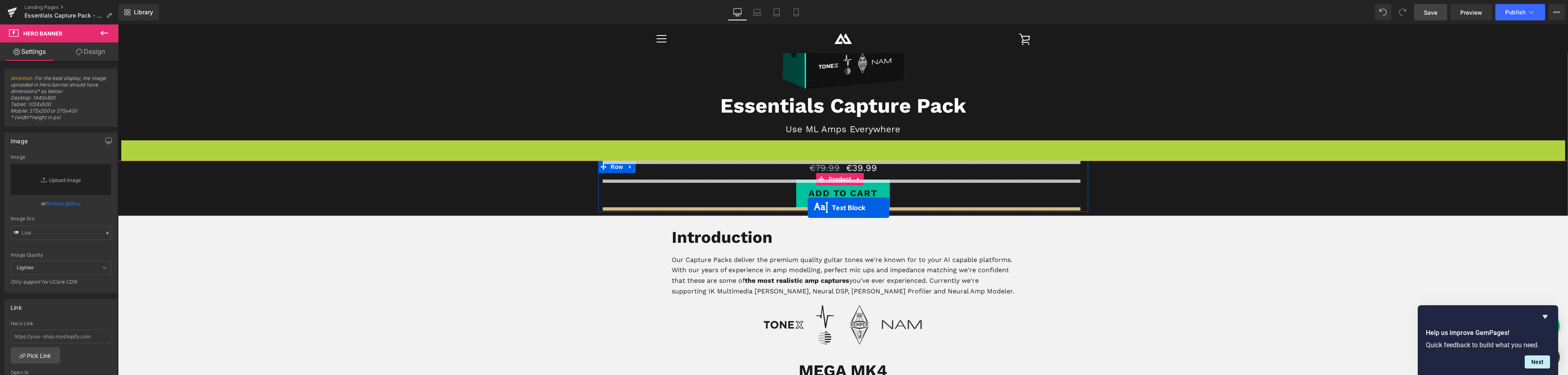
drag, startPoint x: 819, startPoint y: 150, endPoint x: 808, endPoint y: 208, distance: 59.0
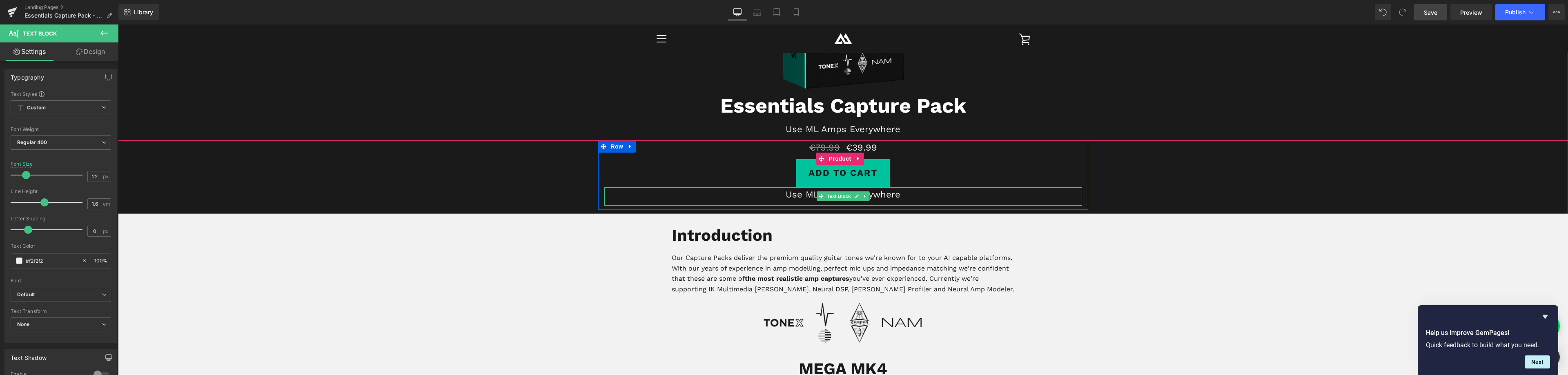
click at [897, 195] on p "Use ML Amps Everywhere" at bounding box center [843, 194] width 478 height 14
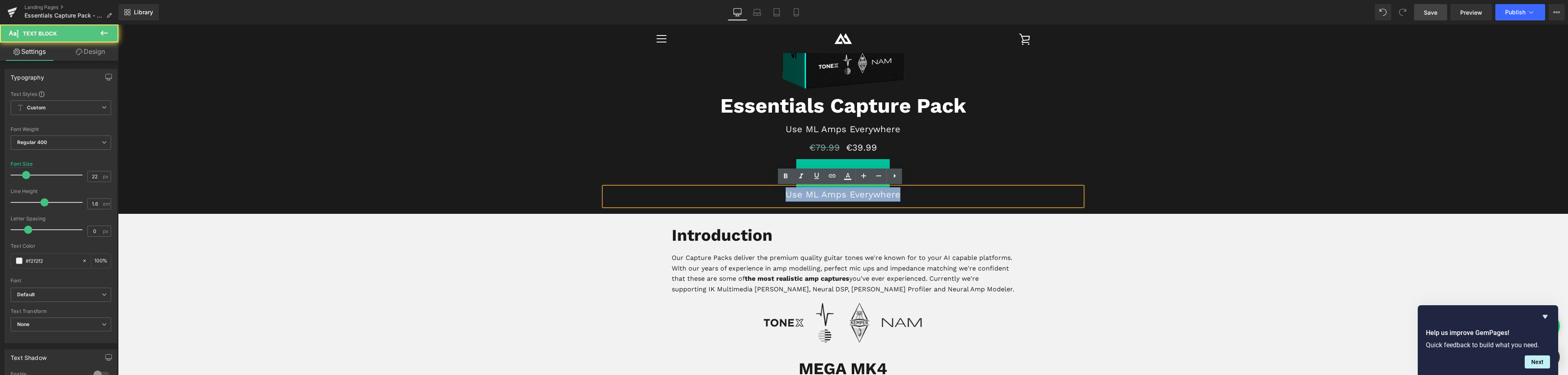
drag, startPoint x: 911, startPoint y: 192, endPoint x: 777, endPoint y: 195, distance: 134.0
click at [777, 195] on p "Use ML Amps Everywhere" at bounding box center [843, 194] width 478 height 14
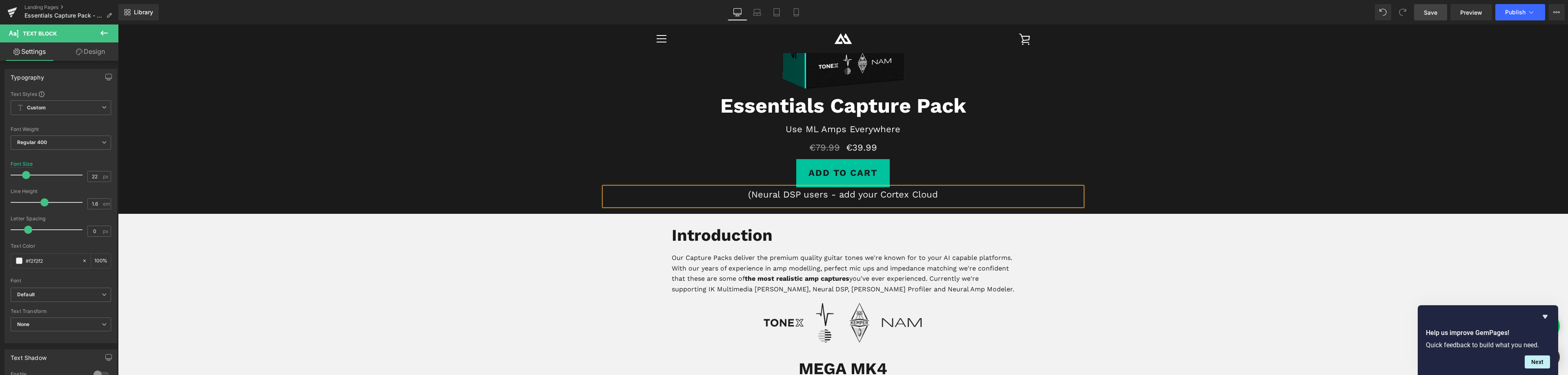
click at [953, 200] on p "(Neural DSP users - add your Cortex Cloud" at bounding box center [843, 194] width 478 height 14
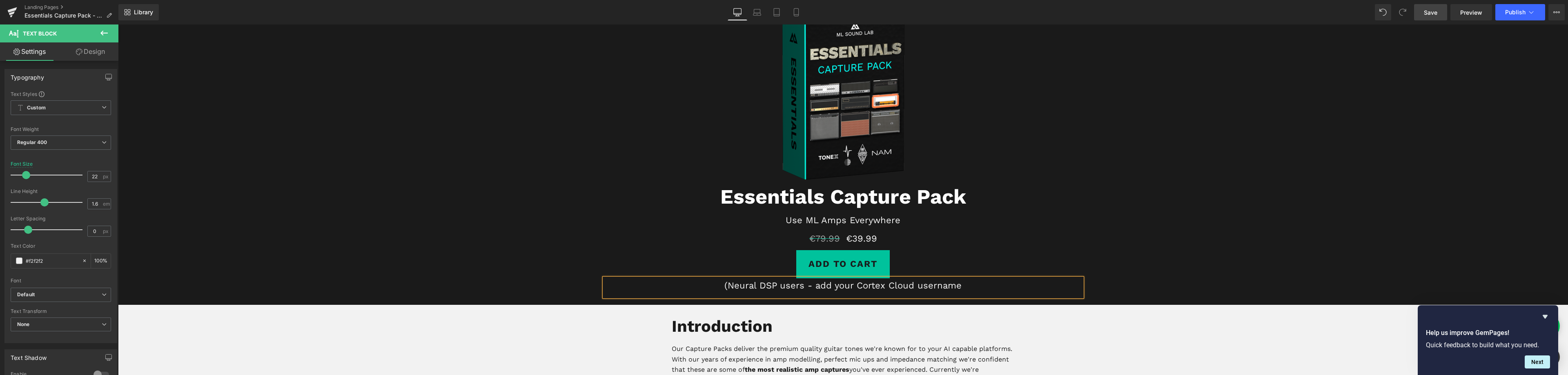
scroll to position [82, 0]
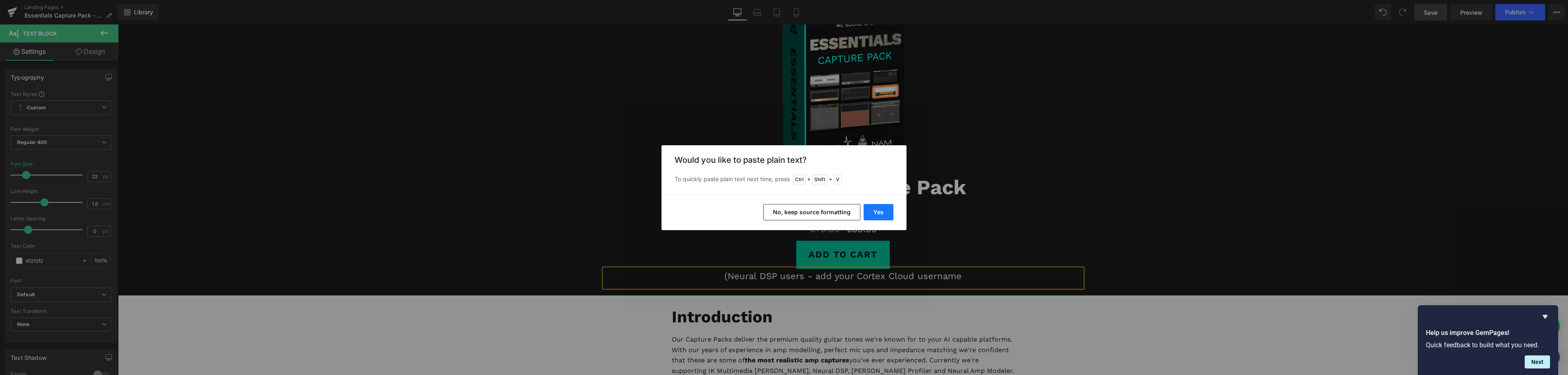
drag, startPoint x: 880, startPoint y: 212, endPoint x: 766, endPoint y: 188, distance: 116.5
click at [880, 212] on button "Yes" at bounding box center [878, 212] width 30 height 16
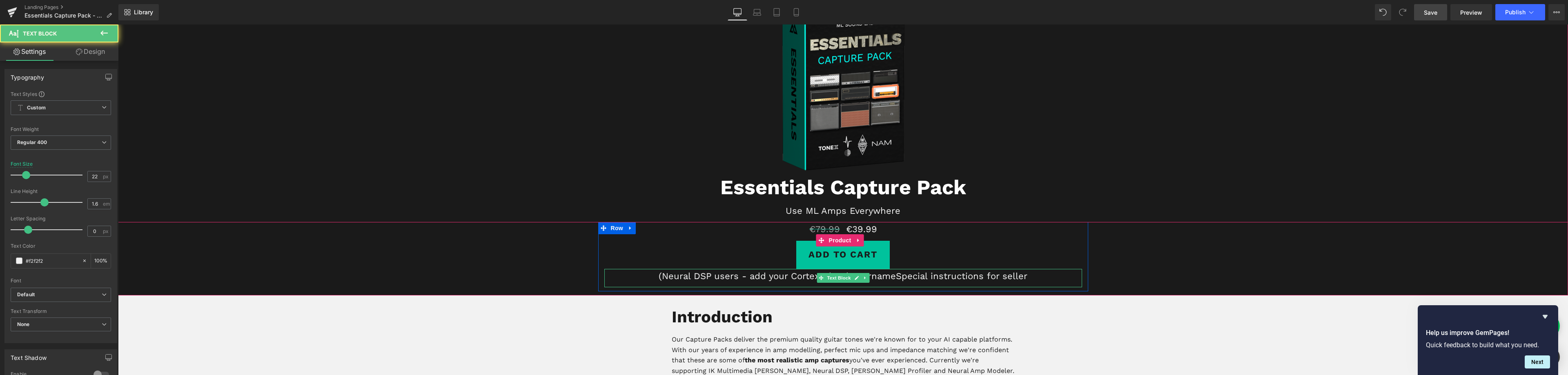
click at [898, 276] on p "(Neural DSP users - add your Cortex Cloud usernameSpecial instructions for sell…" at bounding box center [843, 276] width 478 height 14
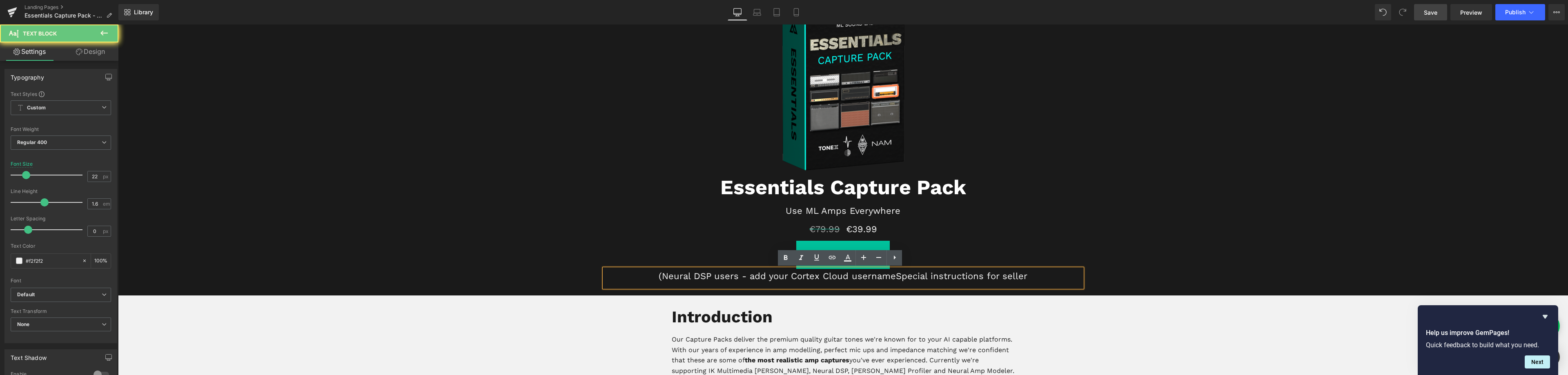
click at [893, 276] on p "(Neural DSP users - add your Cortex Cloud usernameSpecial instructions for sell…" at bounding box center [843, 276] width 478 height 14
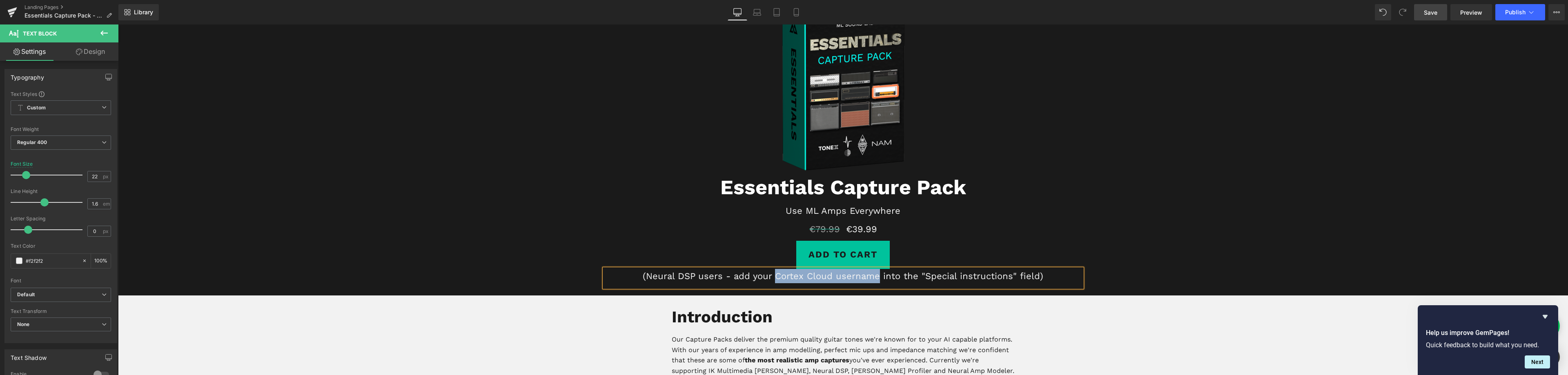
drag, startPoint x: 785, startPoint y: 276, endPoint x: 875, endPoint y: 276, distance: 90.0
click at [875, 276] on p "(Neural DSP users - add your Cortex Cloud username into the "Special instructio…" at bounding box center [843, 276] width 478 height 14
click at [922, 274] on p "(Neural DSP users - add your Cortex Cloud username into the "Special instructio…" at bounding box center [843, 276] width 478 height 14
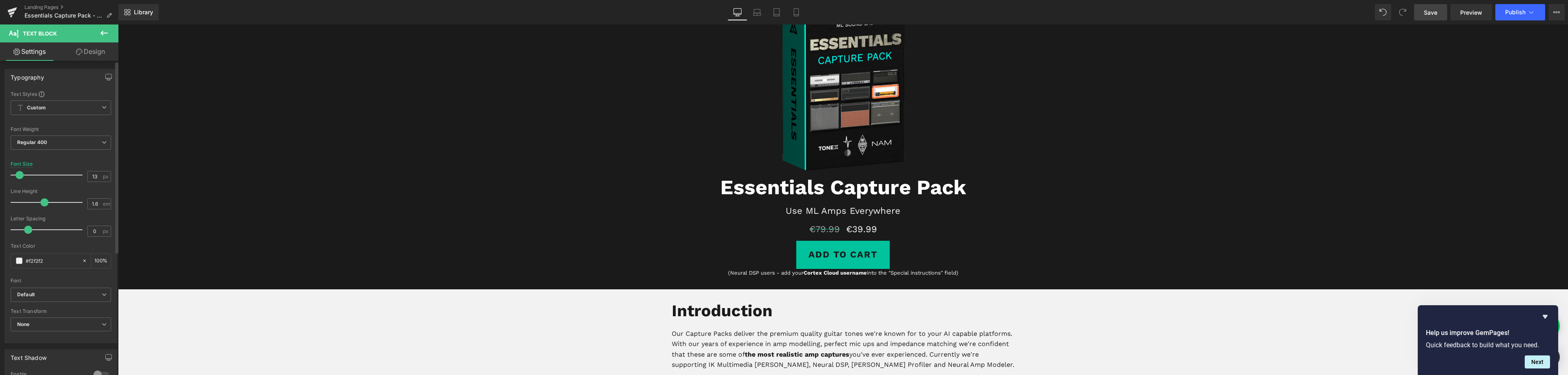
click at [19, 174] on span at bounding box center [19, 175] width 8 height 8
click at [91, 175] on input "12" at bounding box center [94, 177] width 14 height 10
type input "13"
click at [100, 53] on link "Design" at bounding box center [90, 52] width 59 height 18
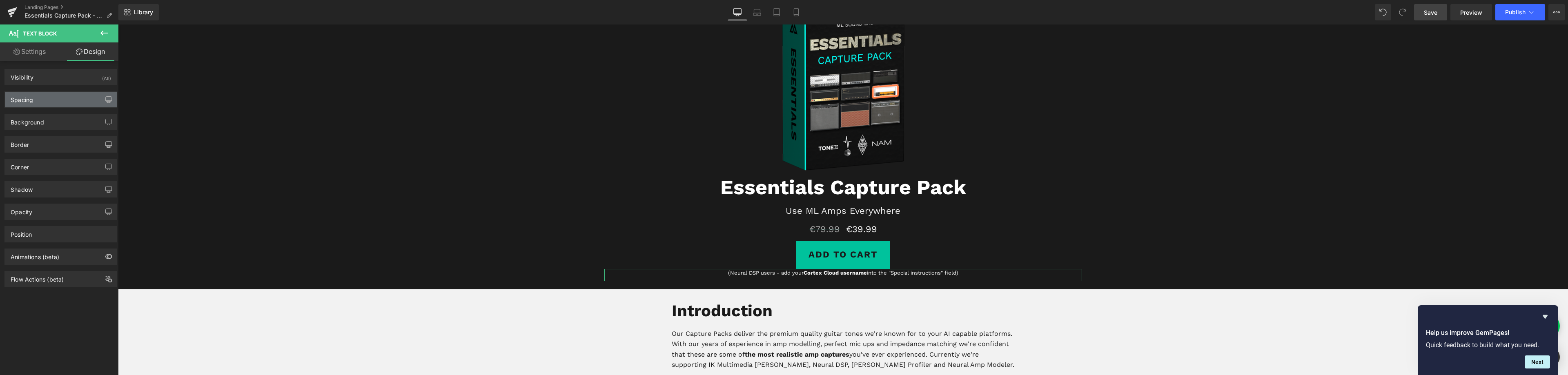
click at [22, 99] on div "Spacing" at bounding box center [21, 97] width 23 height 12
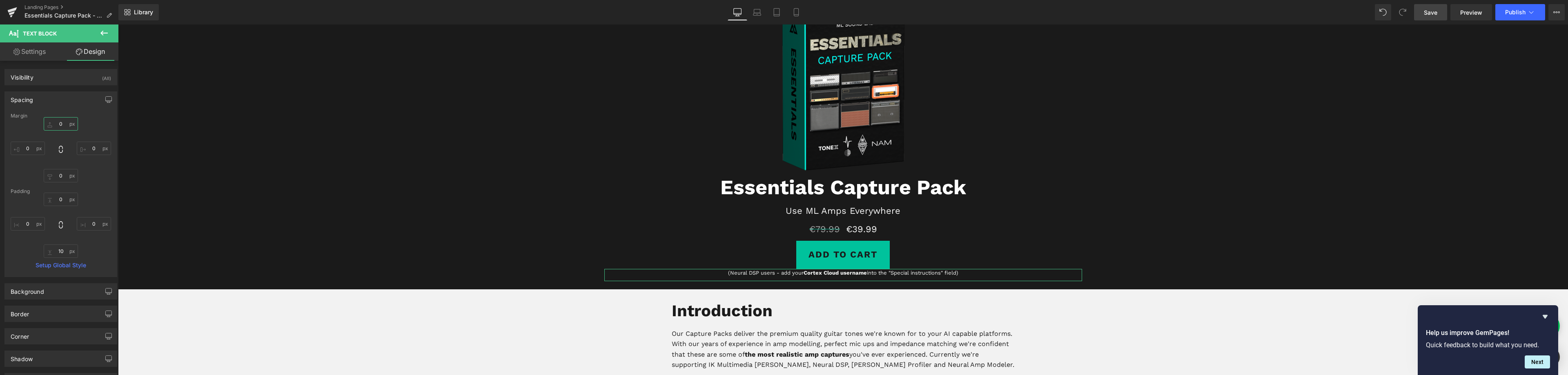
click at [60, 123] on input "0" at bounding box center [61, 124] width 34 height 13
type input "20"
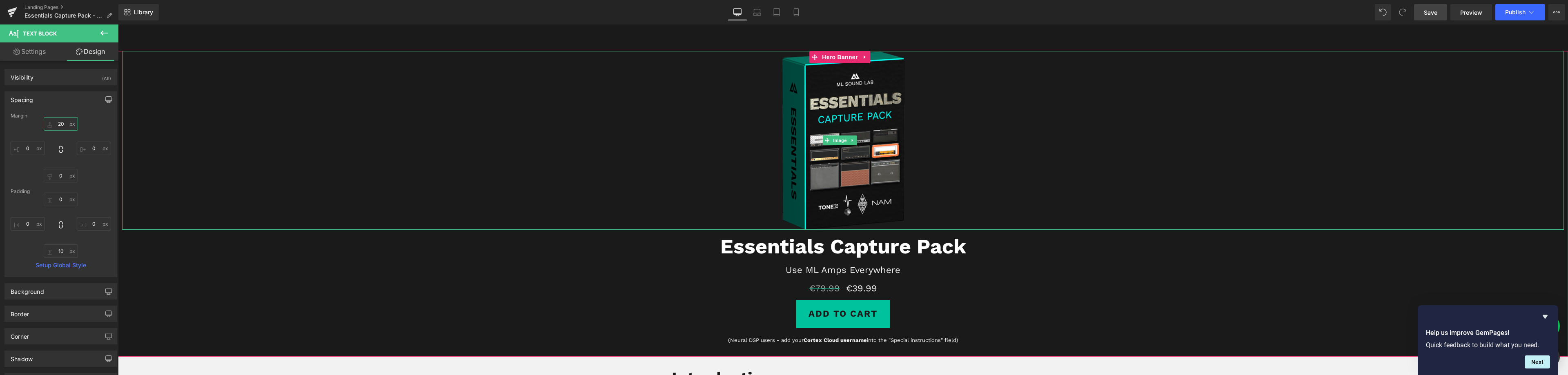
scroll to position [122, 0]
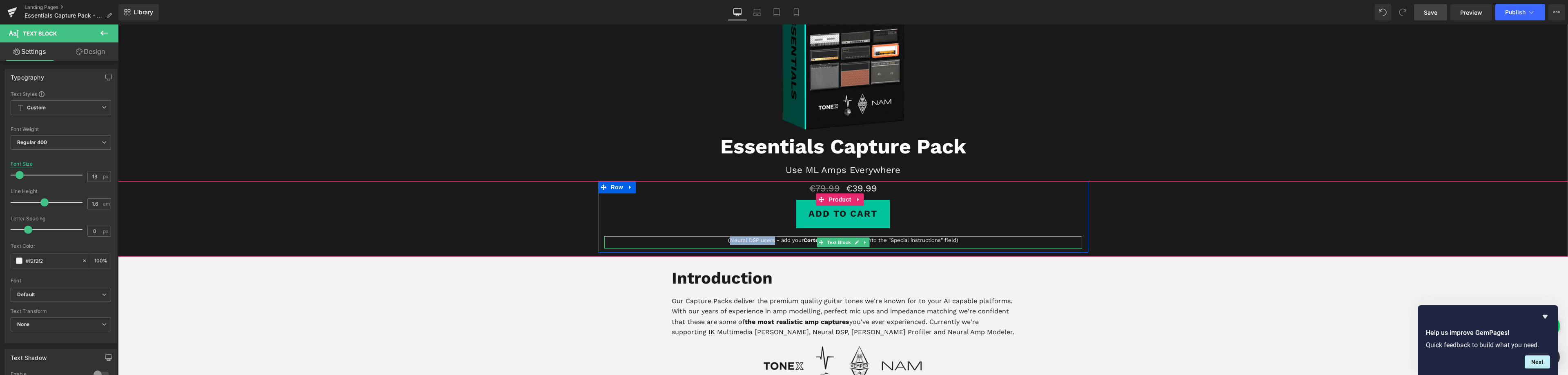
drag, startPoint x: 771, startPoint y: 240, endPoint x: 726, endPoint y: 240, distance: 45.0
click at [726, 240] on p "(Neural DSP users - add your Cortex Cloud username into the "Special instructio…" at bounding box center [843, 240] width 478 height 9
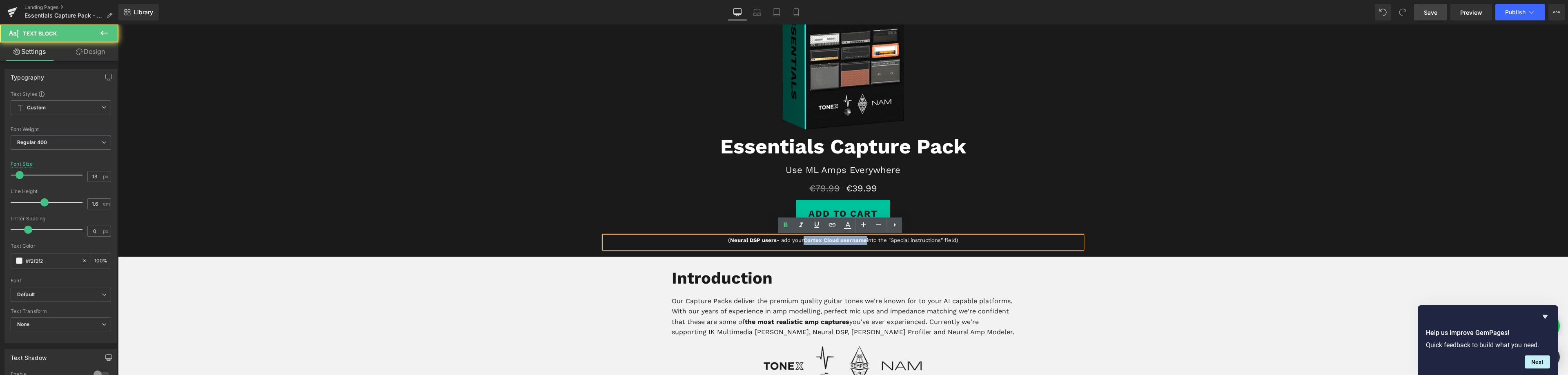
drag, startPoint x: 861, startPoint y: 241, endPoint x: 802, endPoint y: 240, distance: 59.0
click at [803, 240] on strong "Cortex Cloud username" at bounding box center [835, 240] width 63 height 6
click at [788, 242] on p "( Neural DSP users - add your Cortex Cloud username into the "Special instructi…" at bounding box center [843, 240] width 478 height 9
drag, startPoint x: 774, startPoint y: 242, endPoint x: 788, endPoint y: 242, distance: 14.0
click at [774, 242] on p "( Neural DSP users - add your Cortex Cloud username into the "Special instructi…" at bounding box center [843, 240] width 478 height 9
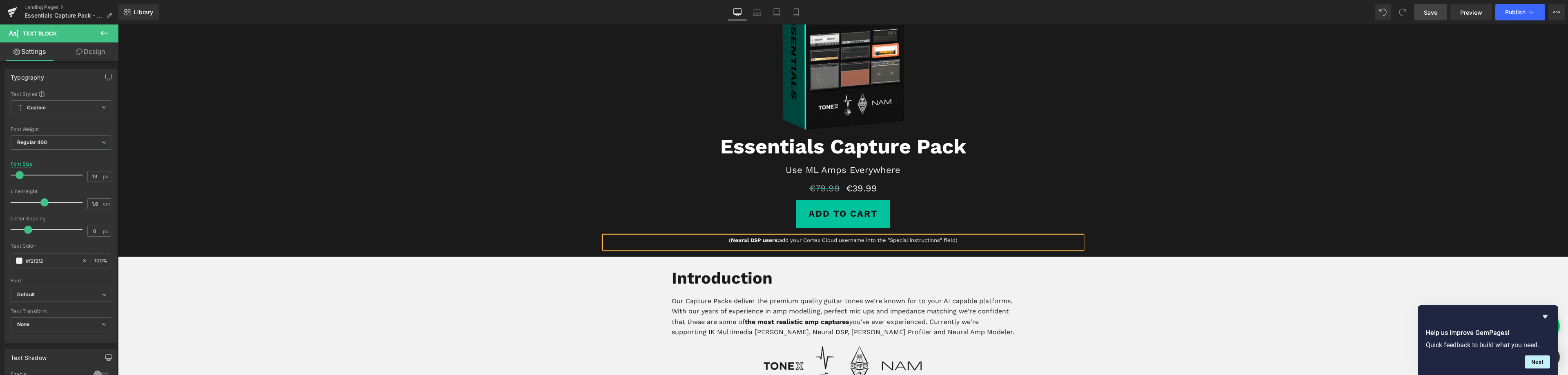
drag, startPoint x: 768, startPoint y: 240, endPoint x: 782, endPoint y: 239, distance: 14.0
click at [769, 240] on strong "Neural DSP users:" at bounding box center [755, 240] width 48 height 6
click at [953, 241] on p "( Neural DSP users: add your Cortex Cloud username into the "Special instructio…" at bounding box center [843, 240] width 478 height 9
click at [776, 240] on p "( Neural DSP users: add your Cortex Cloud username into the "Special instructio…" at bounding box center [843, 240] width 478 height 9
click at [959, 306] on p "Our Capture Packs deliver the premium quality guitar tones we're known for to y…" at bounding box center [844, 317] width 343 height 41
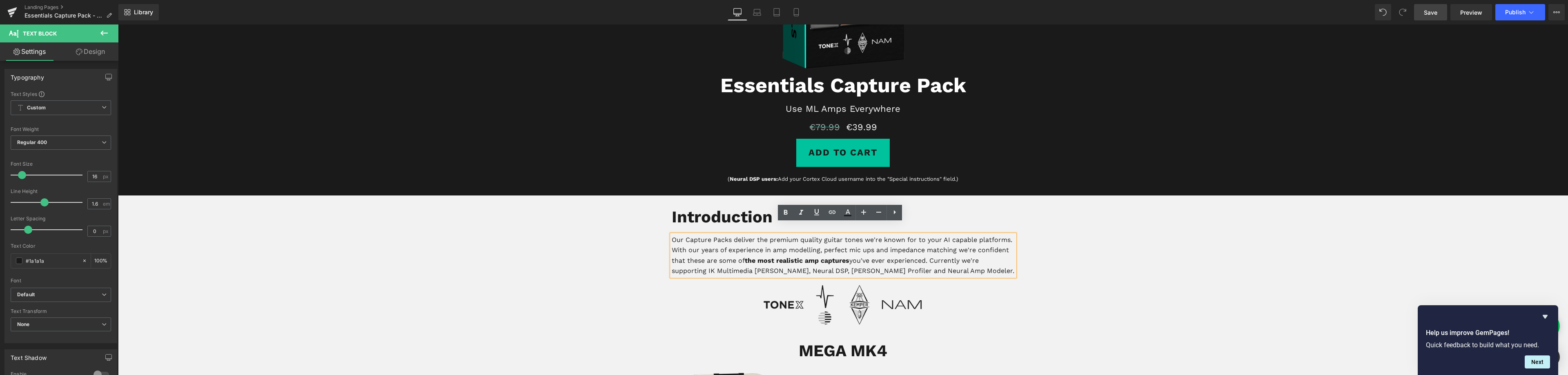
scroll to position [163, 0]
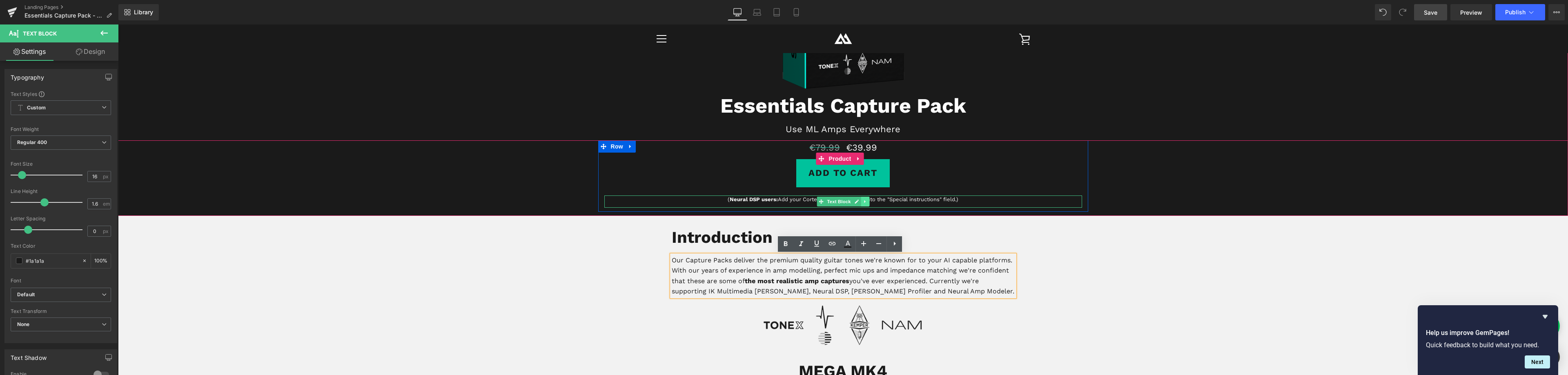
click at [864, 202] on icon at bounding box center [864, 202] width 1 height 3
click at [858, 202] on icon at bounding box center [860, 201] width 4 height 4
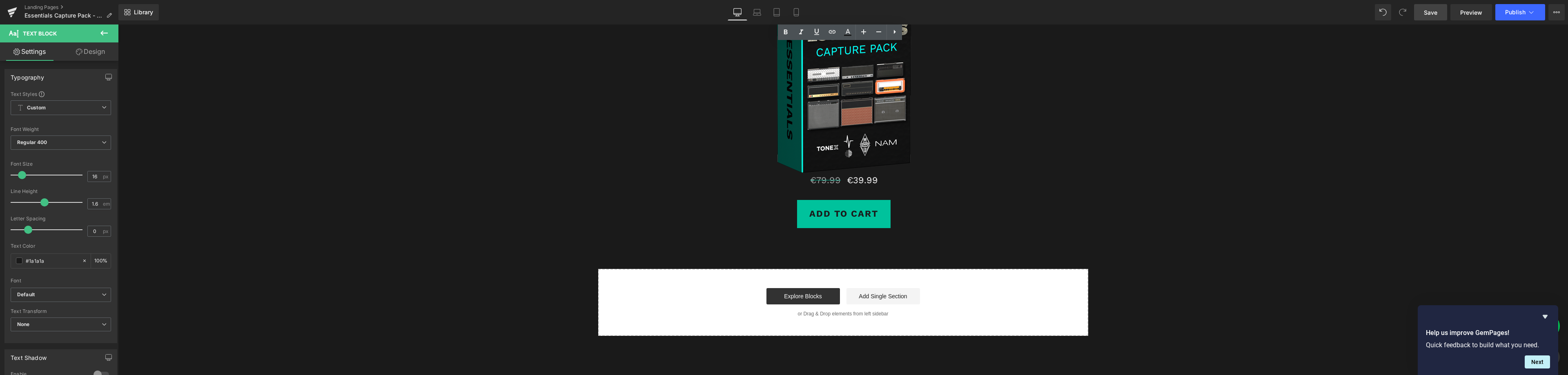
scroll to position [2940, 0]
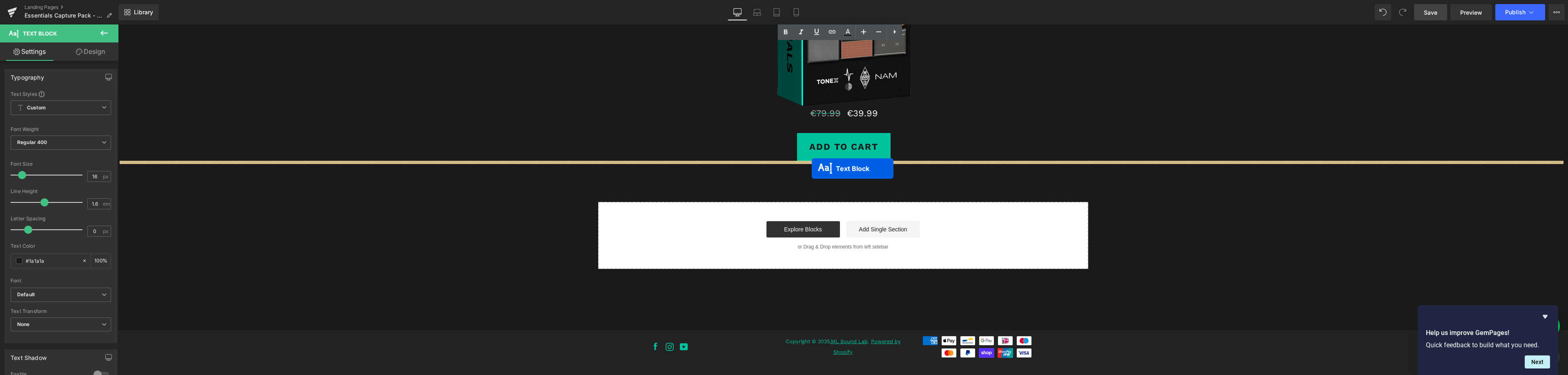
drag, startPoint x: 817, startPoint y: 224, endPoint x: 811, endPoint y: 169, distance: 55.3
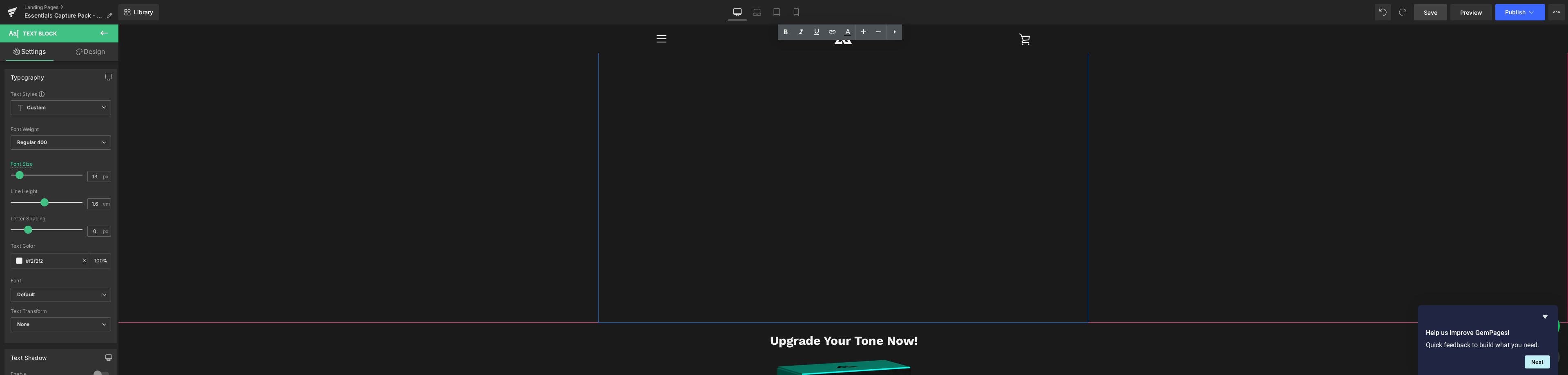
scroll to position [2381, 0]
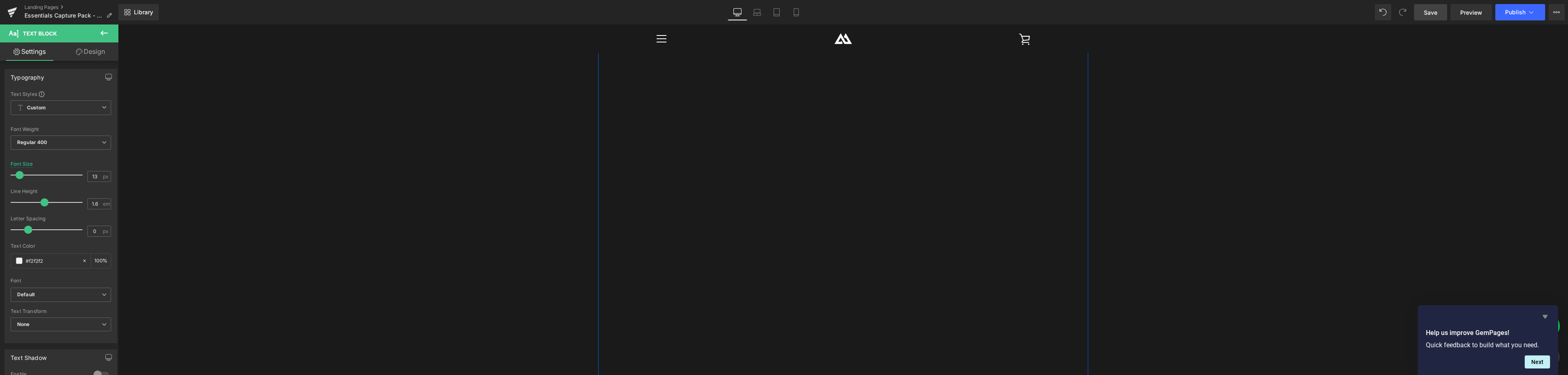
click at [1544, 317] on icon "Hide survey" at bounding box center [1545, 317] width 5 height 4
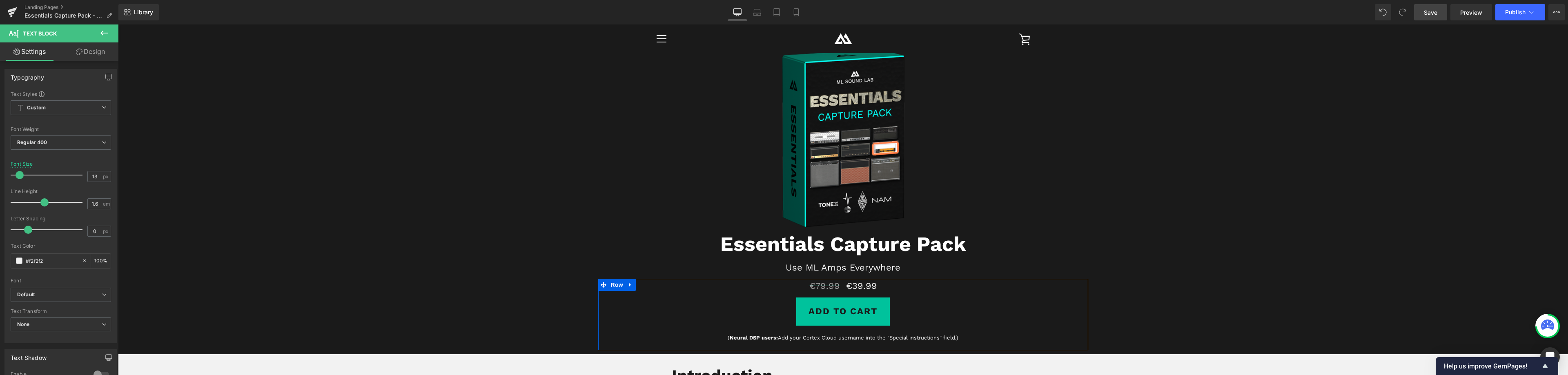
scroll to position [0, 0]
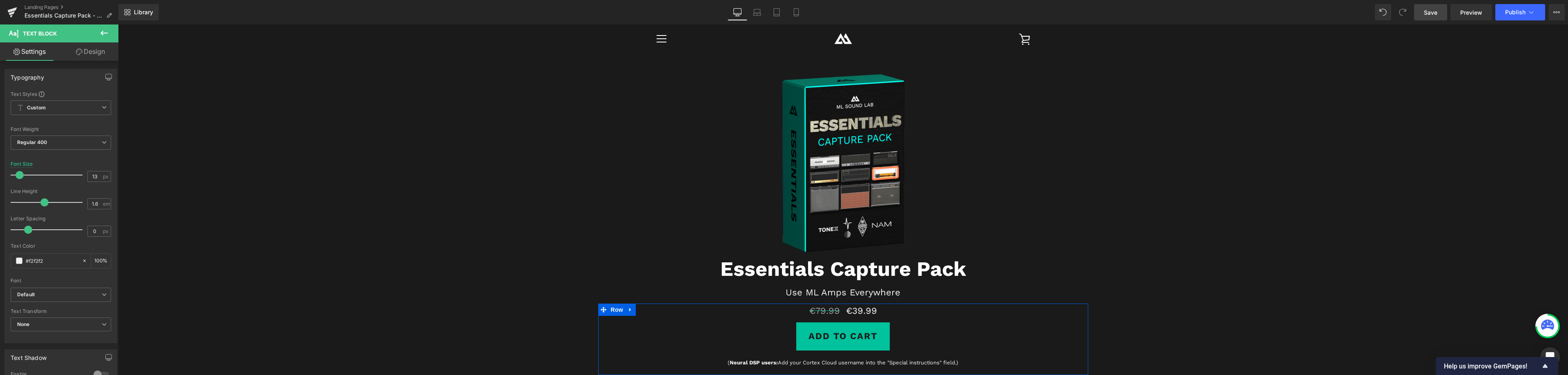
click at [1429, 17] on link "Save" at bounding box center [1430, 12] width 33 height 16
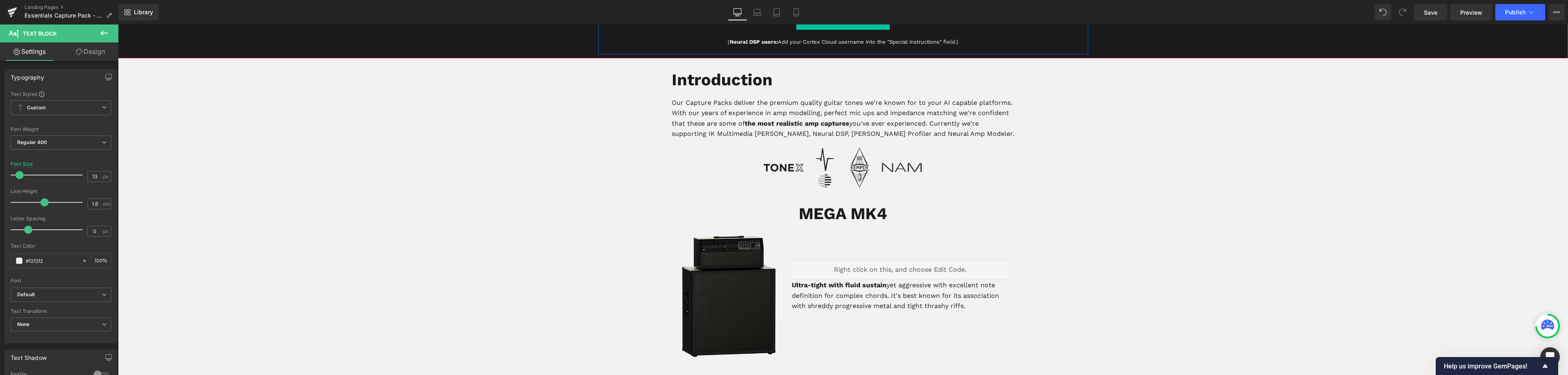
scroll to position [204, 0]
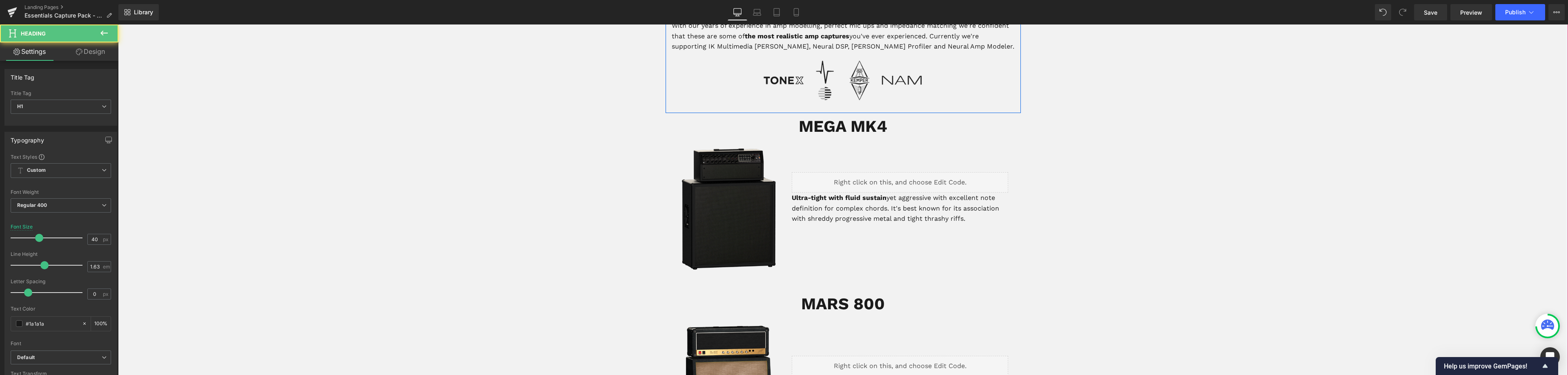
drag, startPoint x: 668, startPoint y: 196, endPoint x: 709, endPoint y: 206, distance: 42.2
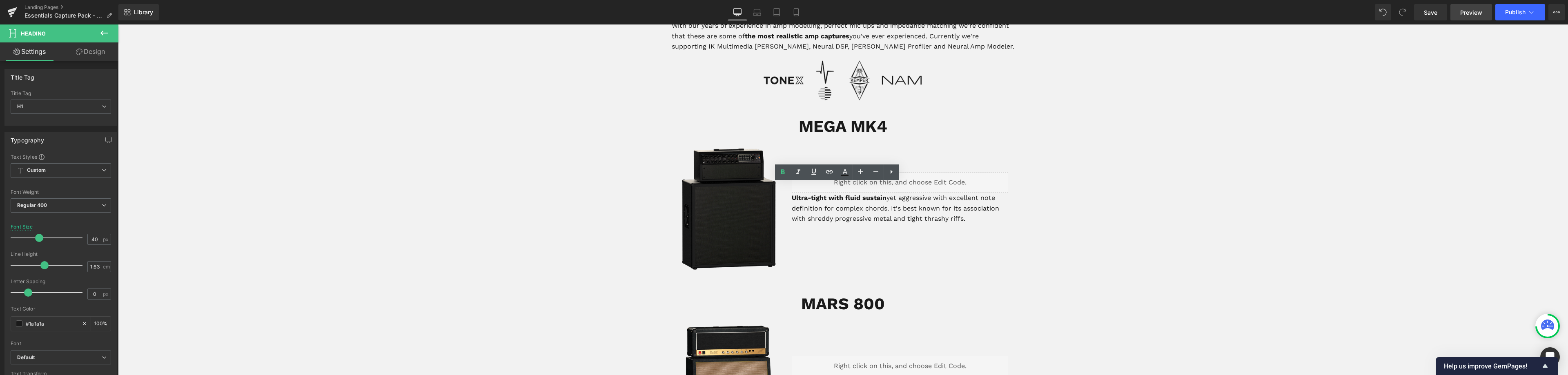
click at [1467, 9] on span "Preview" at bounding box center [1471, 12] width 22 height 9
